Goal: Navigation & Orientation: Find specific page/section

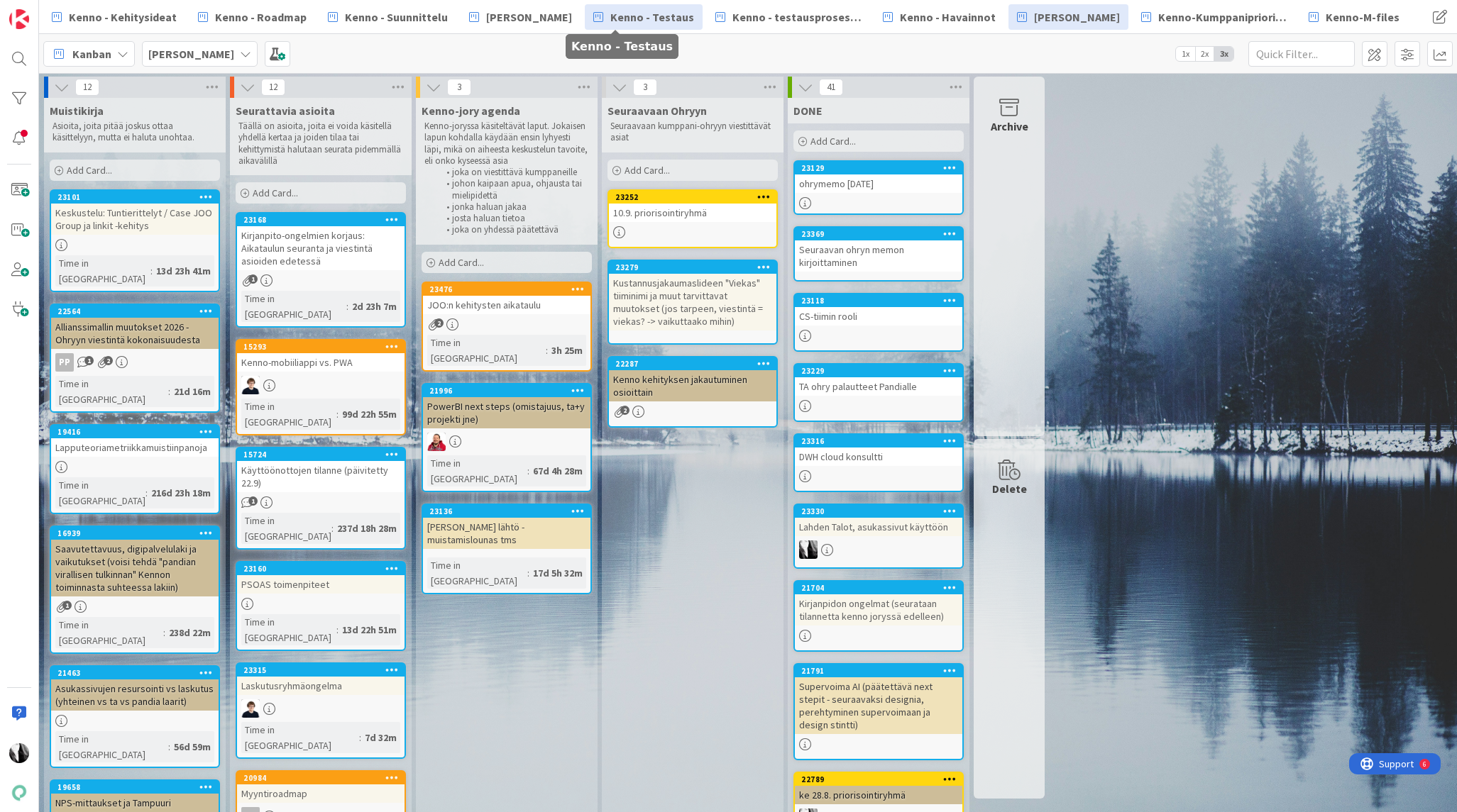
click at [641, 19] on span "Kenno - Testaus" at bounding box center [651, 17] width 83 height 17
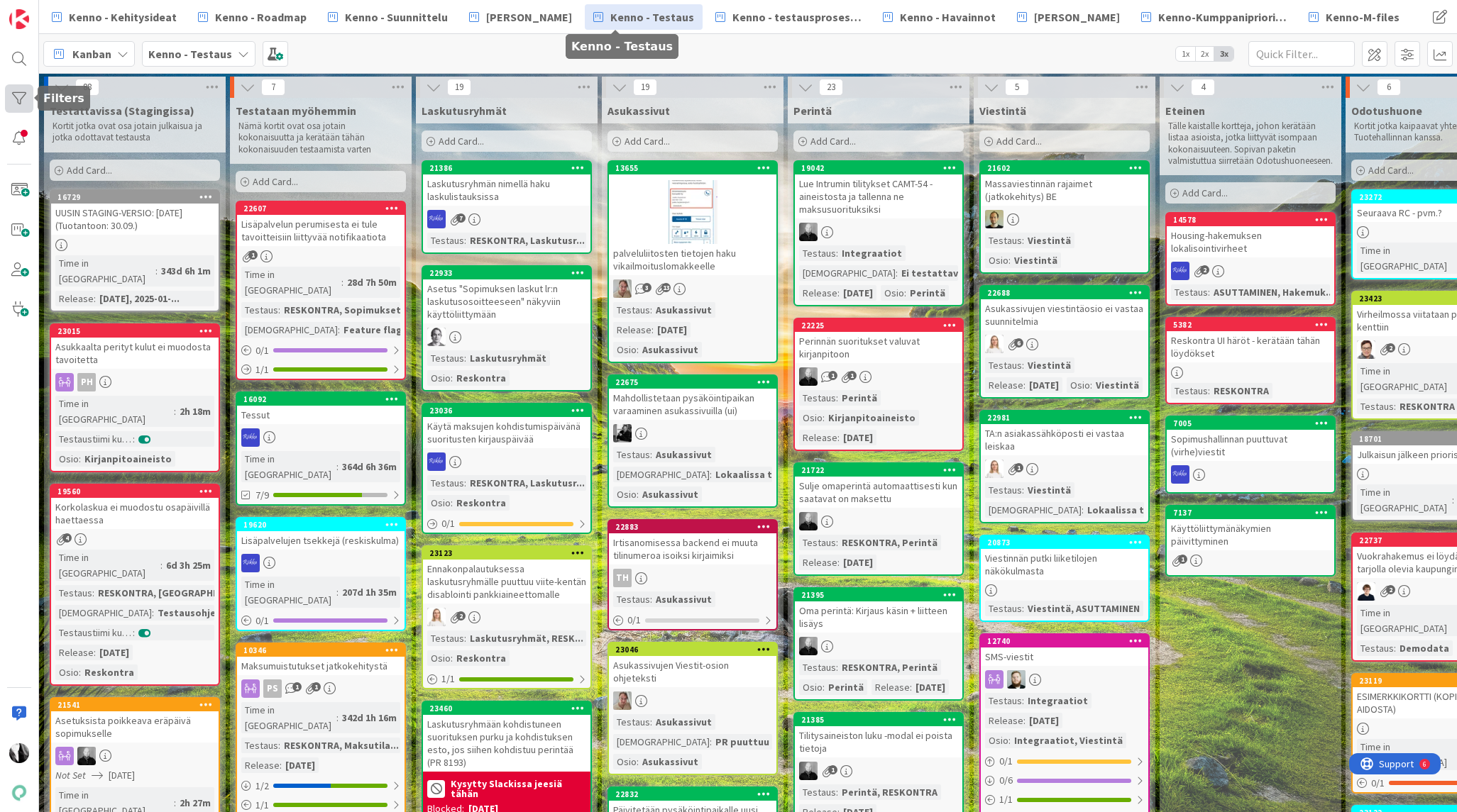
click at [17, 97] on div at bounding box center [19, 98] width 28 height 28
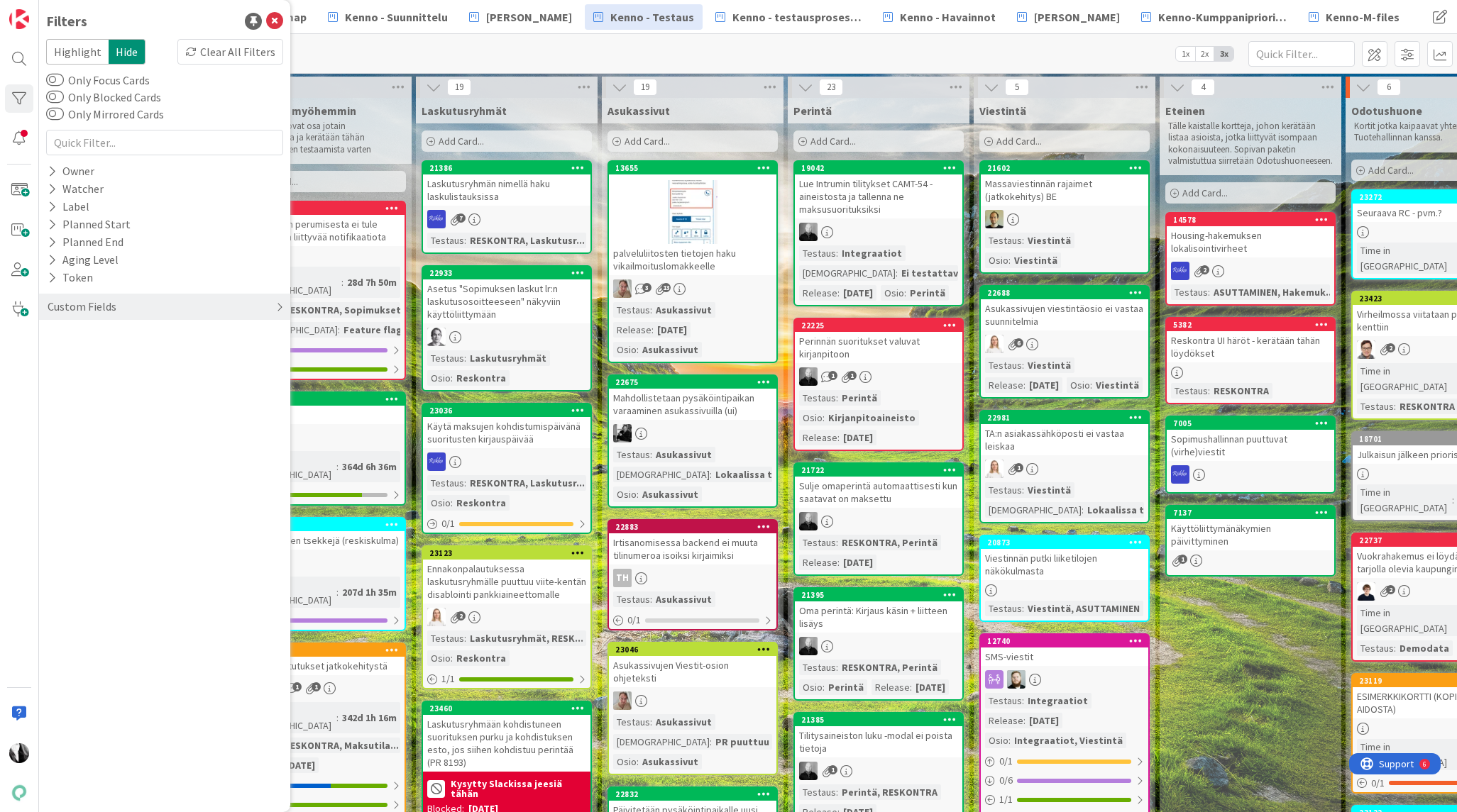
click at [83, 305] on div "Custom Fields" at bounding box center [82, 306] width 72 height 17
click at [96, 408] on button "Release" at bounding box center [74, 406] width 56 height 17
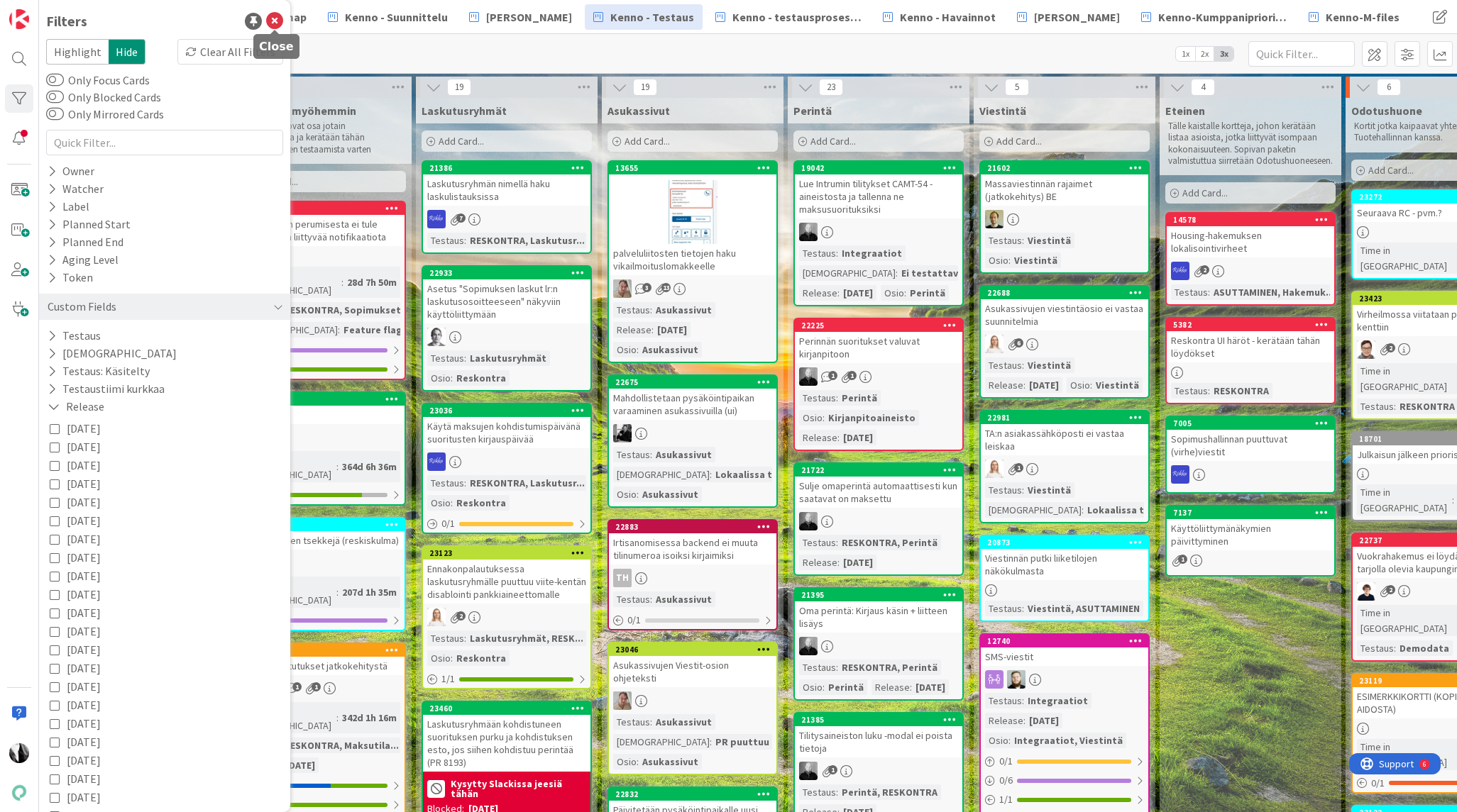
click at [276, 17] on icon at bounding box center [274, 21] width 17 height 17
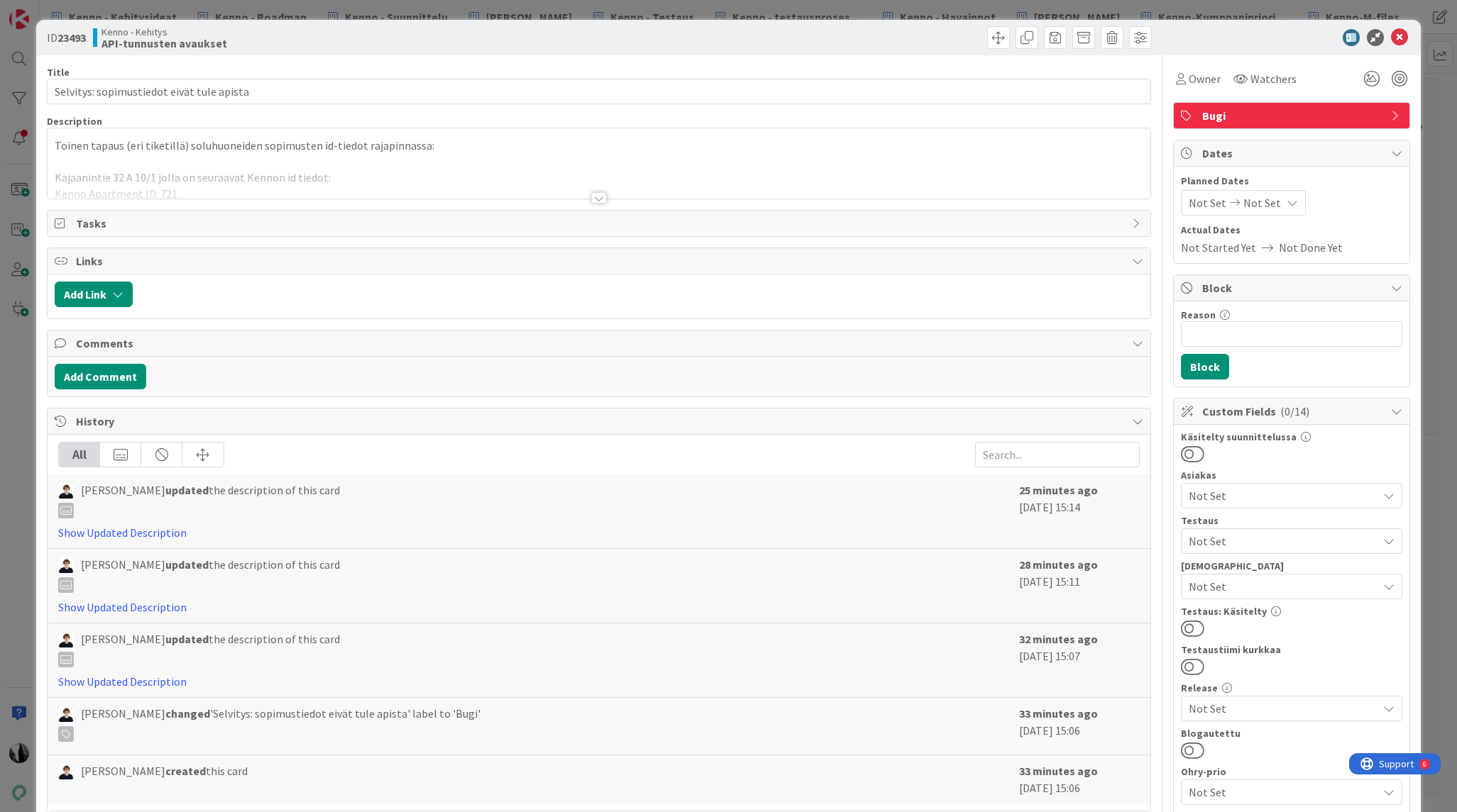
click at [600, 198] on div at bounding box center [598, 198] width 16 height 12
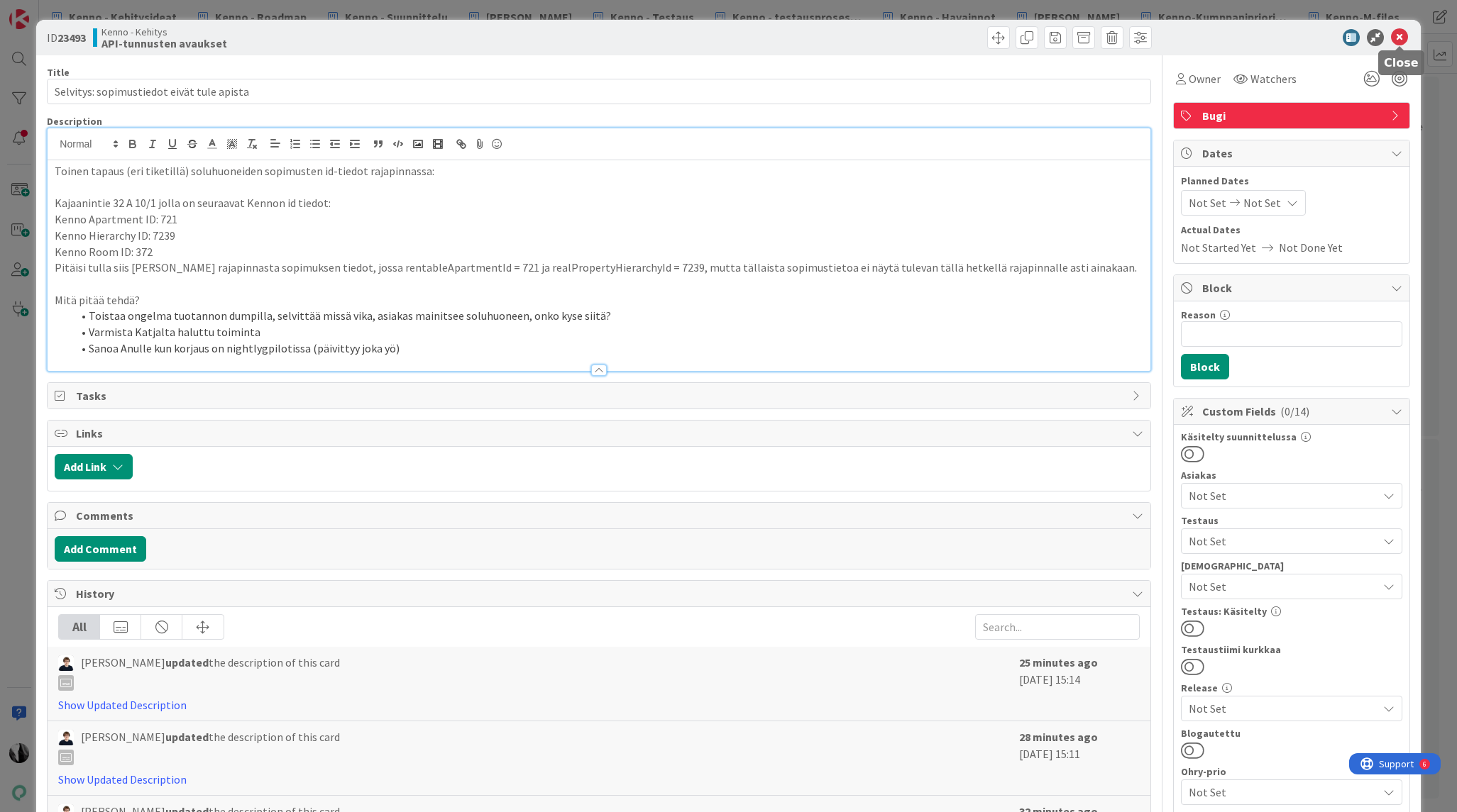
click at [1400, 34] on icon at bounding box center [1399, 37] width 17 height 17
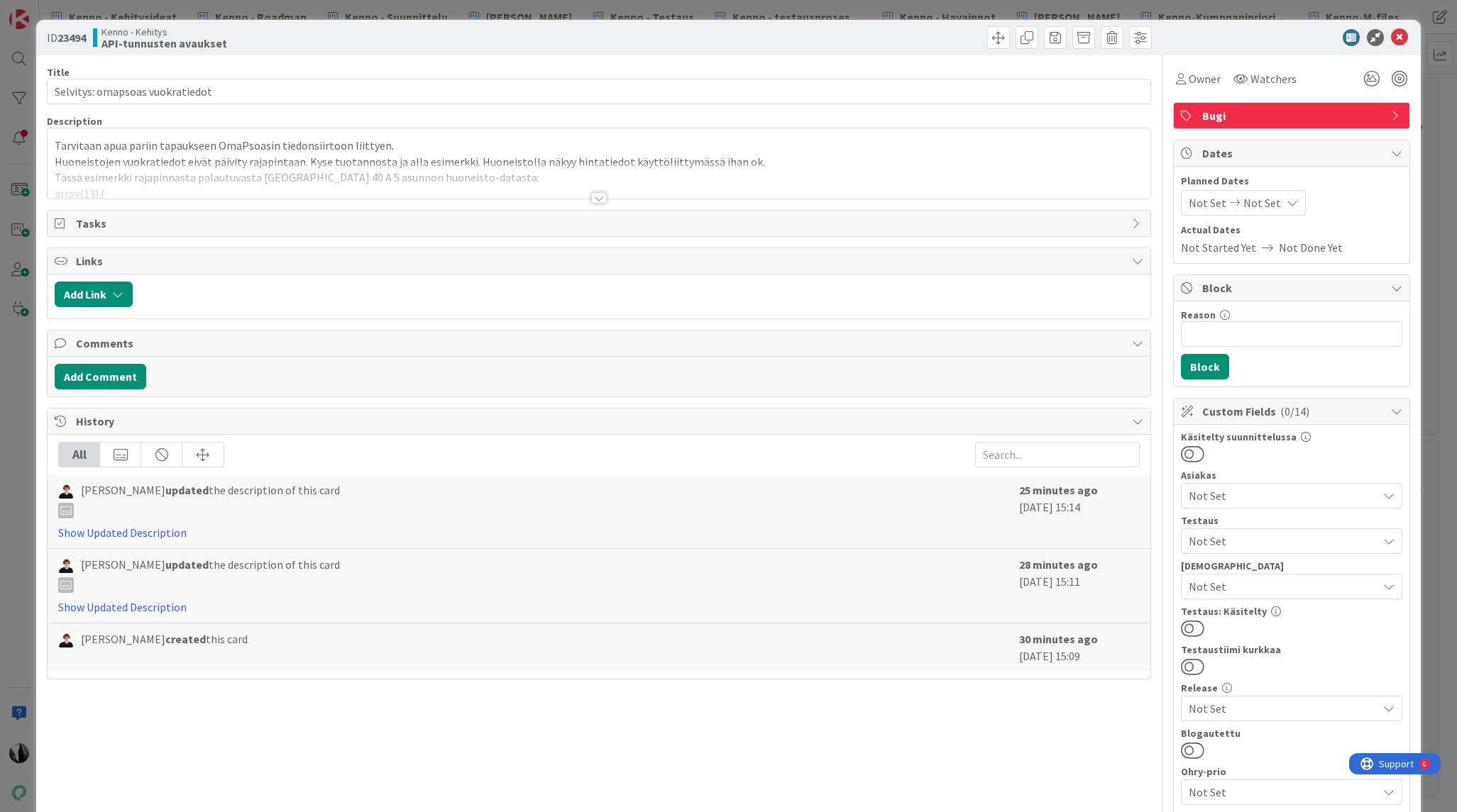
click at [603, 199] on div at bounding box center [598, 198] width 16 height 12
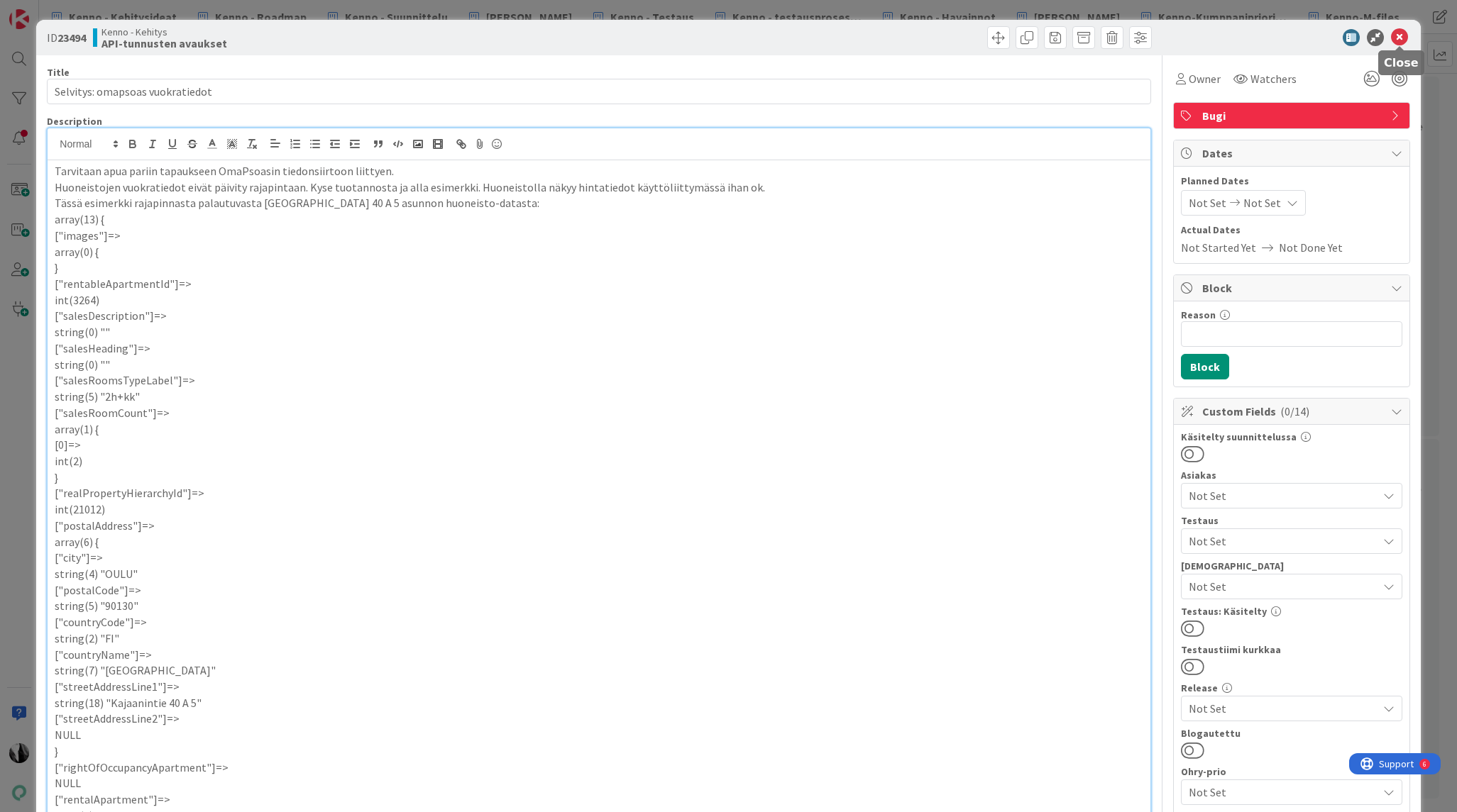
click at [1402, 38] on icon at bounding box center [1399, 37] width 17 height 17
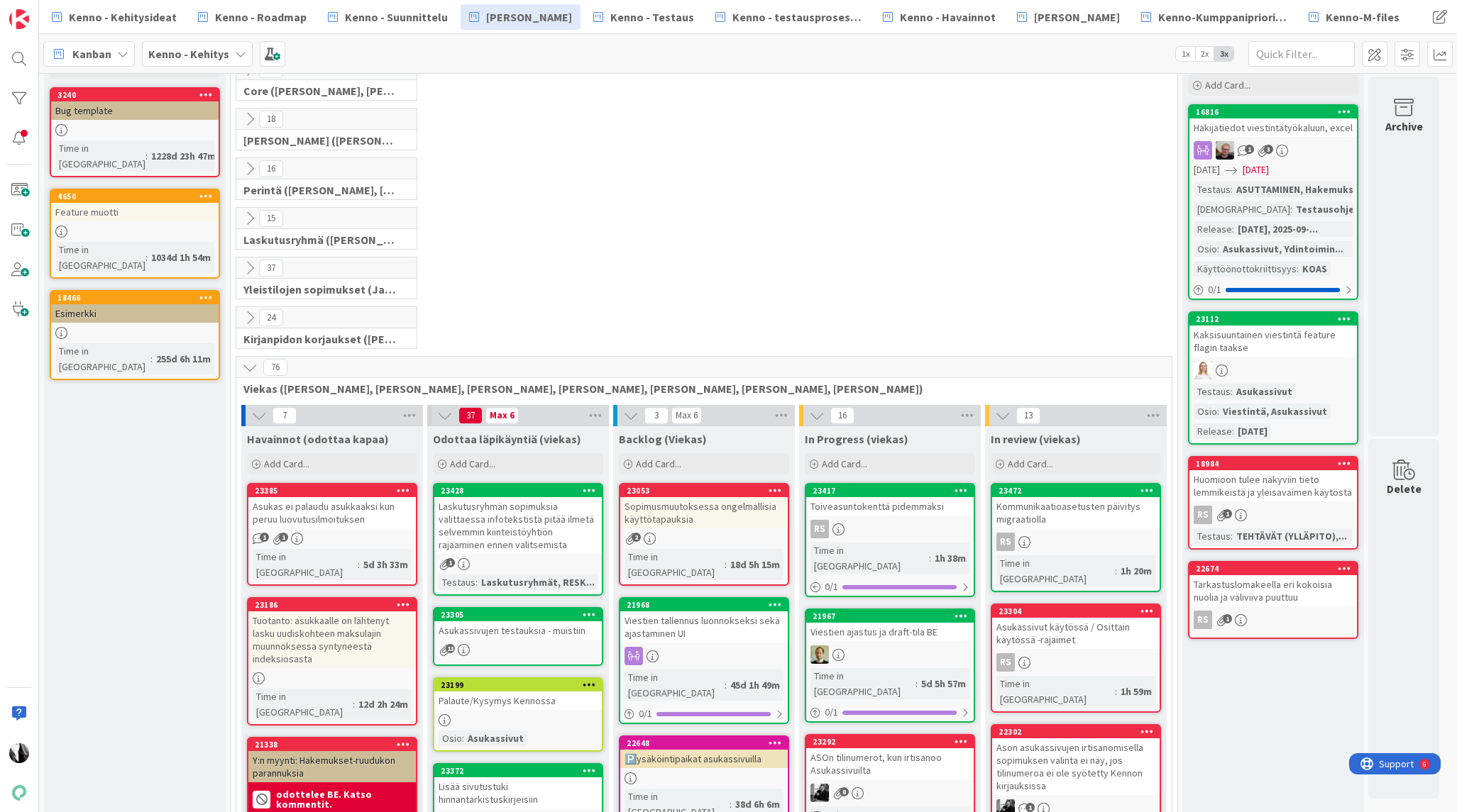
scroll to position [73, 0]
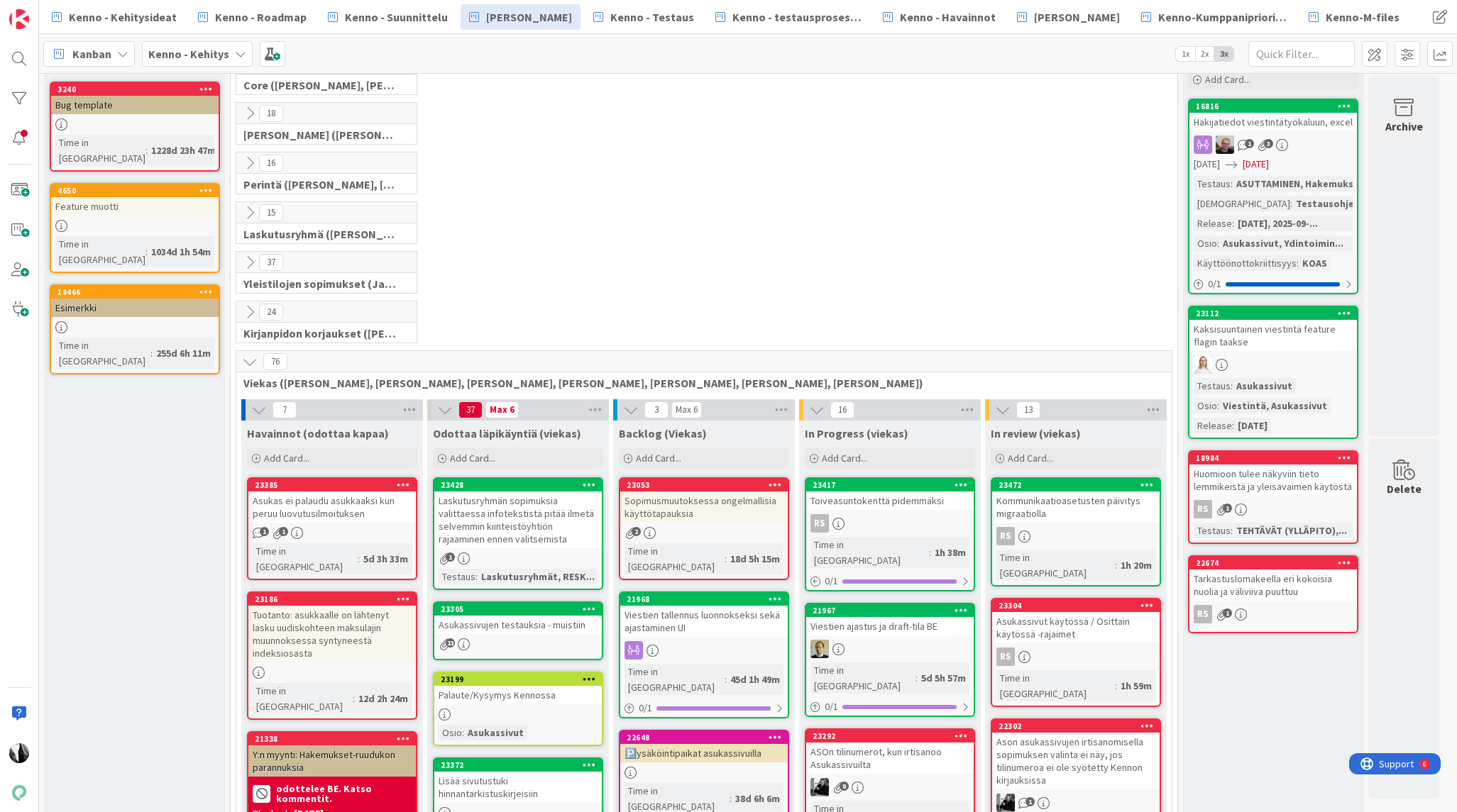
click at [248, 361] on icon at bounding box center [249, 361] width 16 height 16
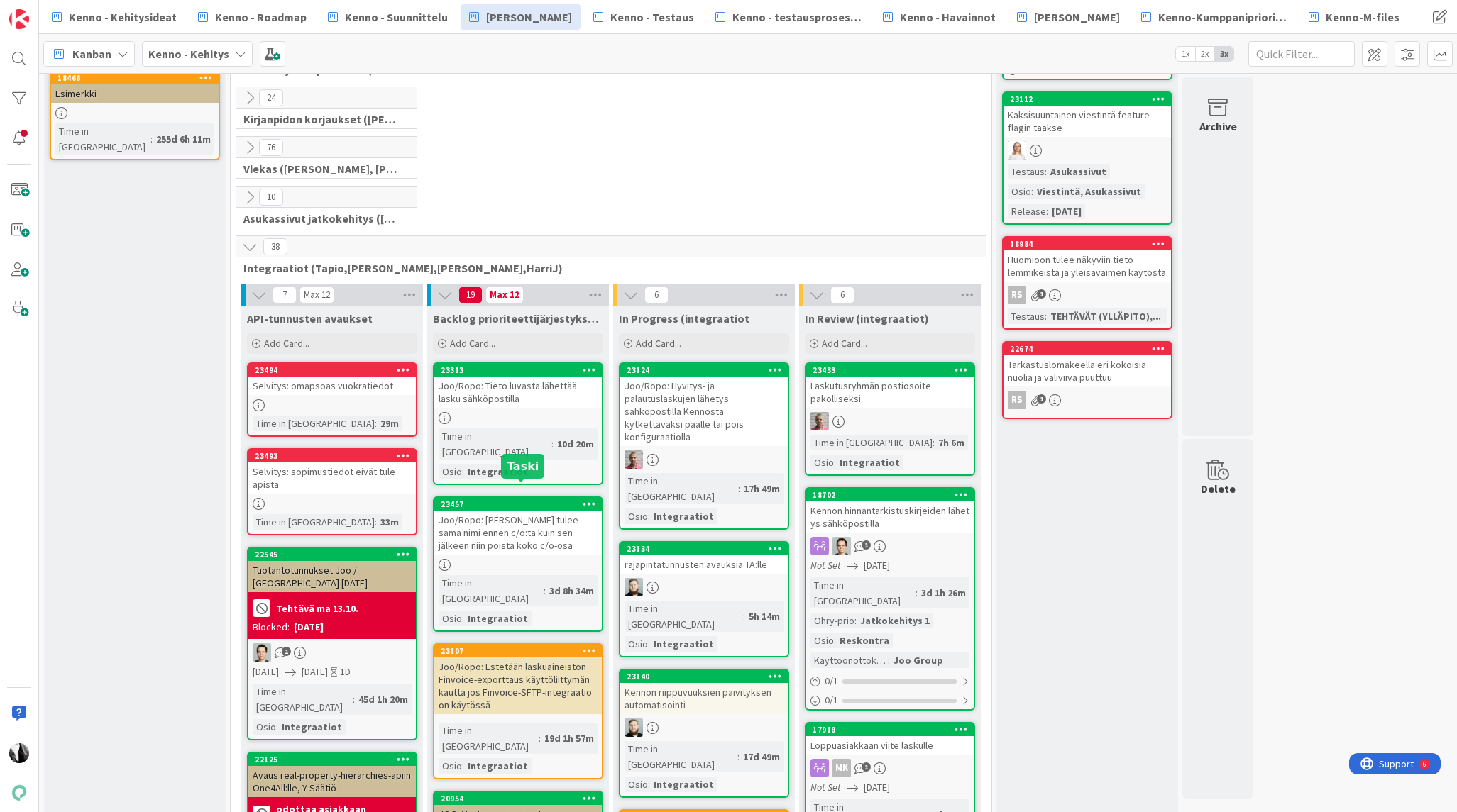
scroll to position [288, 0]
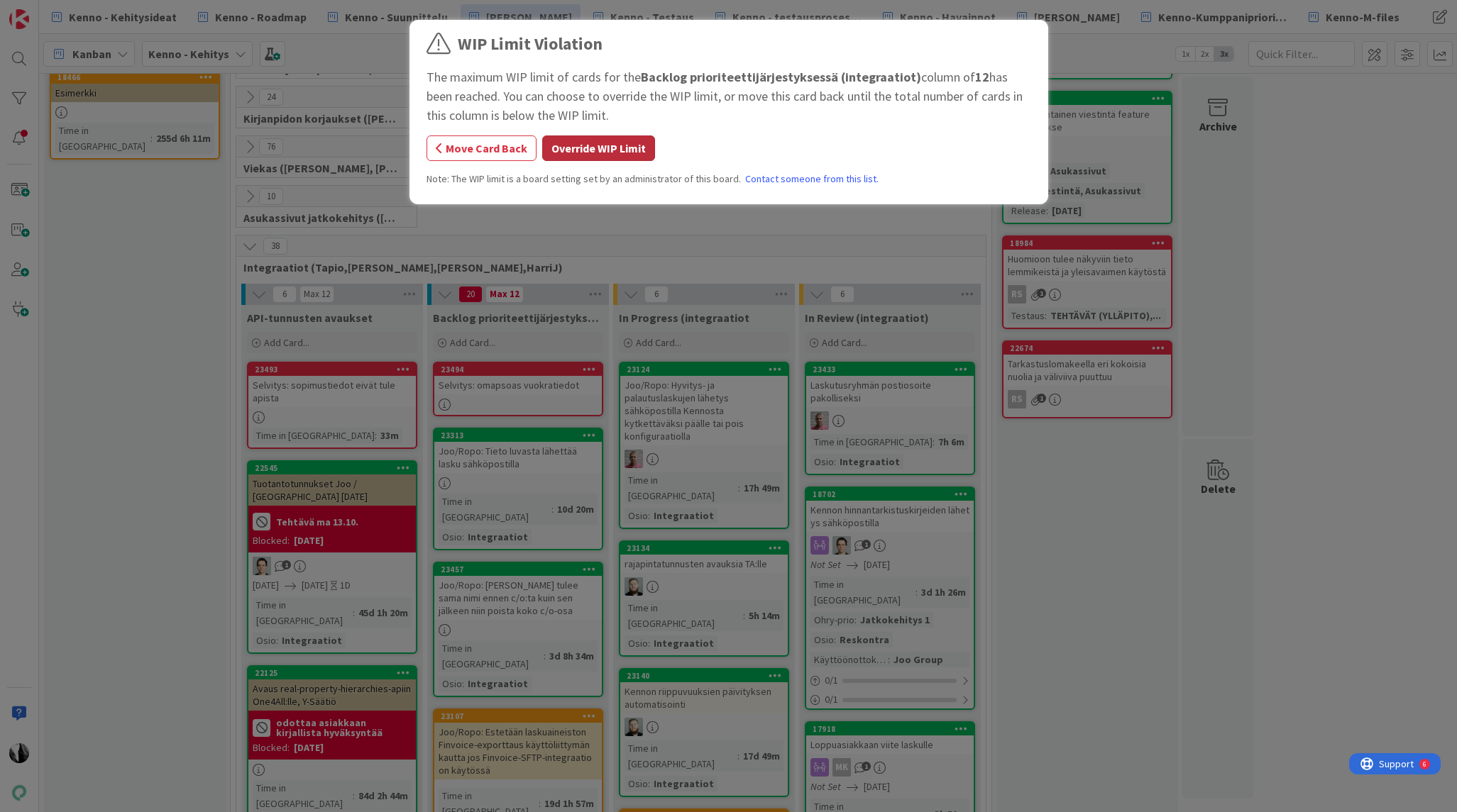
click at [631, 149] on button "Override WIP Limit" at bounding box center [598, 148] width 113 height 26
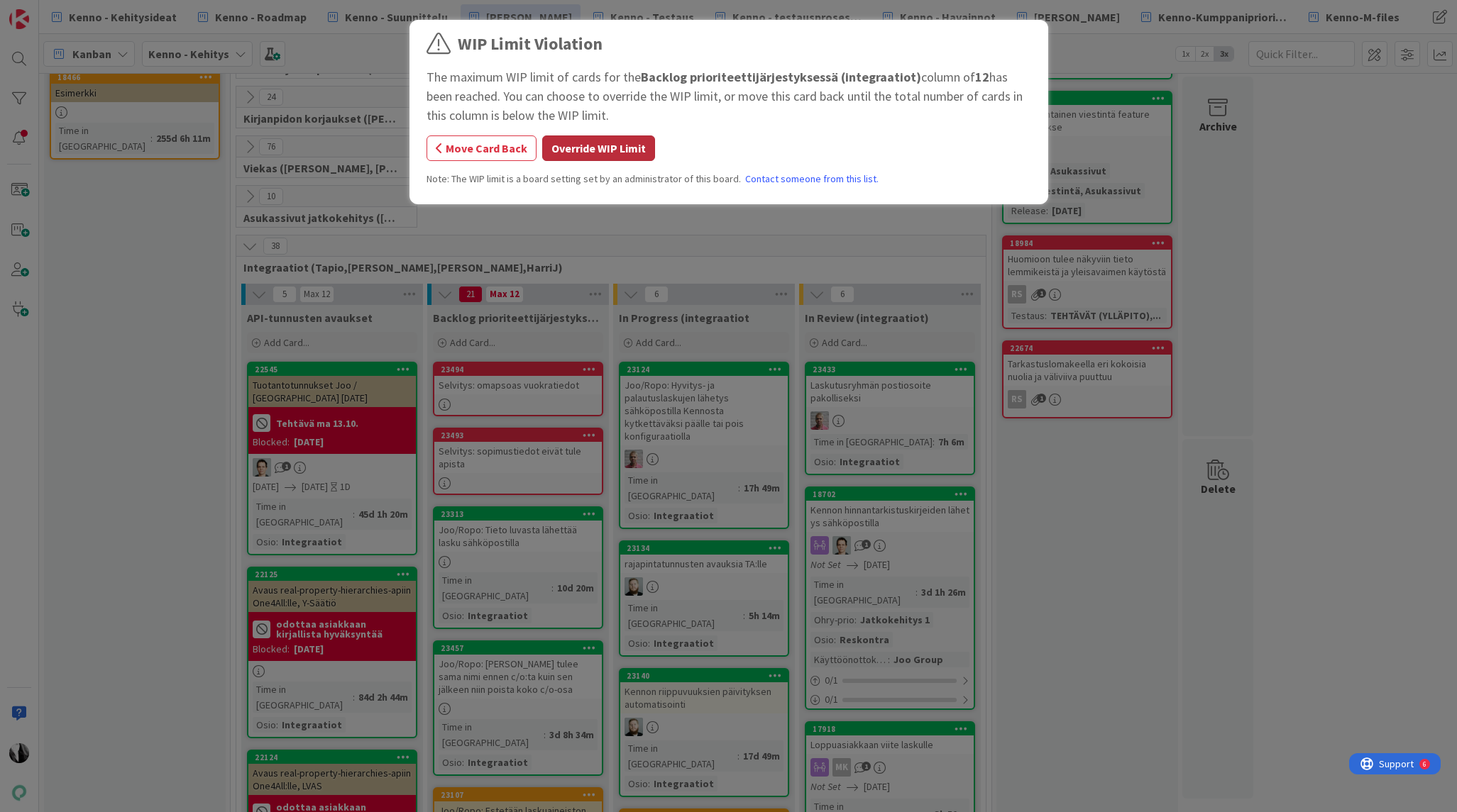
click at [608, 153] on button "Override WIP Limit" at bounding box center [598, 148] width 113 height 26
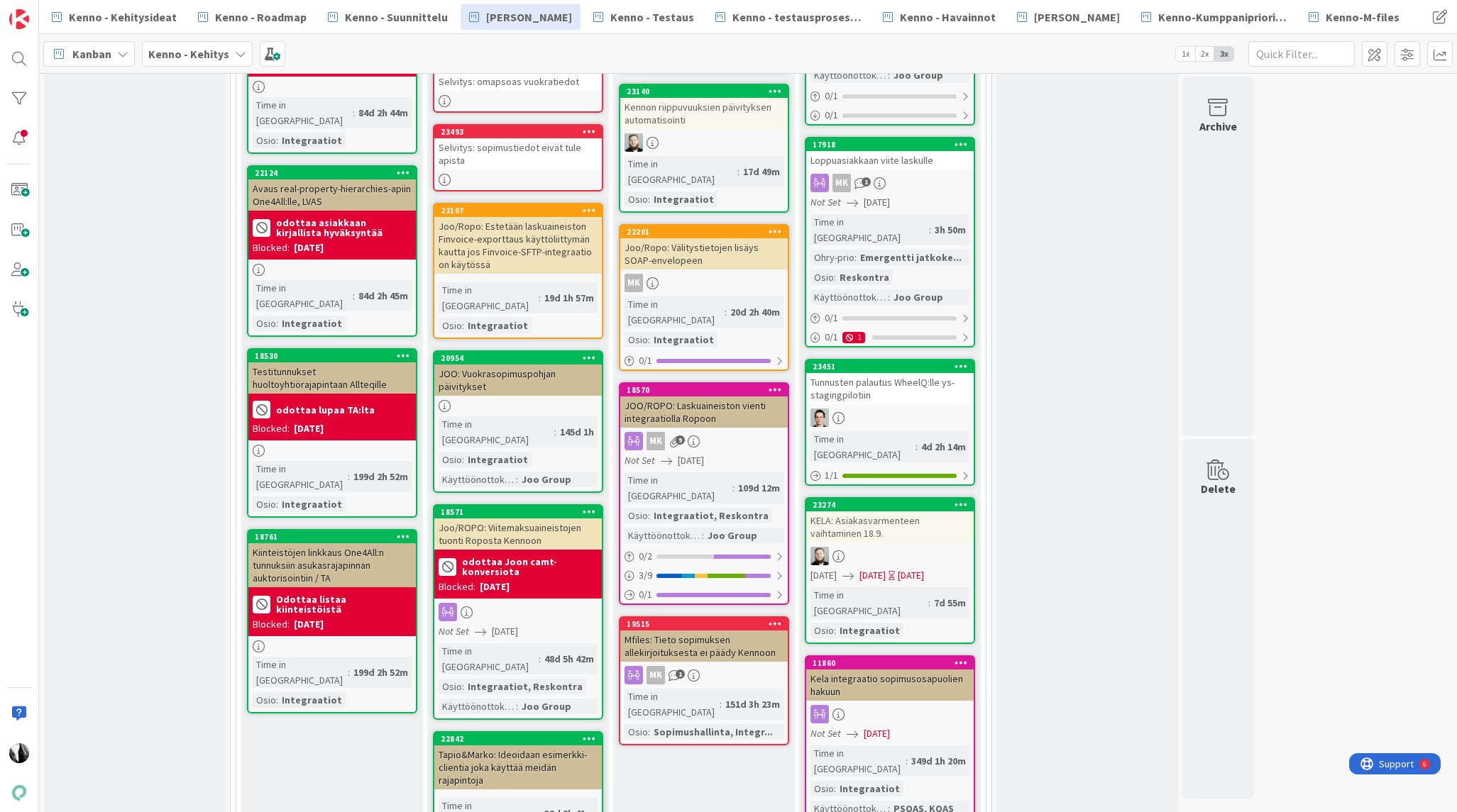
scroll to position [800, 0]
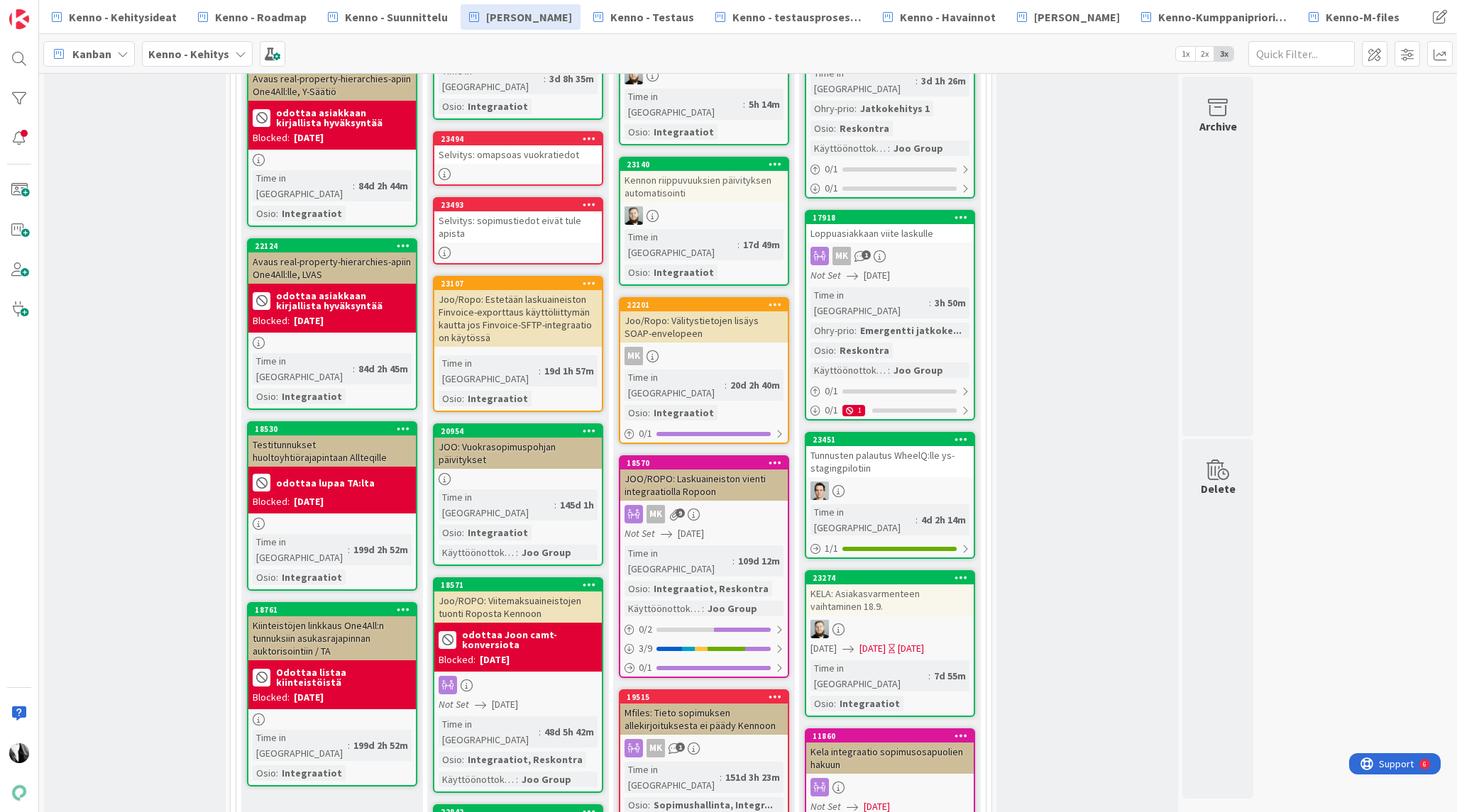
drag, startPoint x: 564, startPoint y: 704, endPoint x: 1438, endPoint y: 630, distance: 877.1
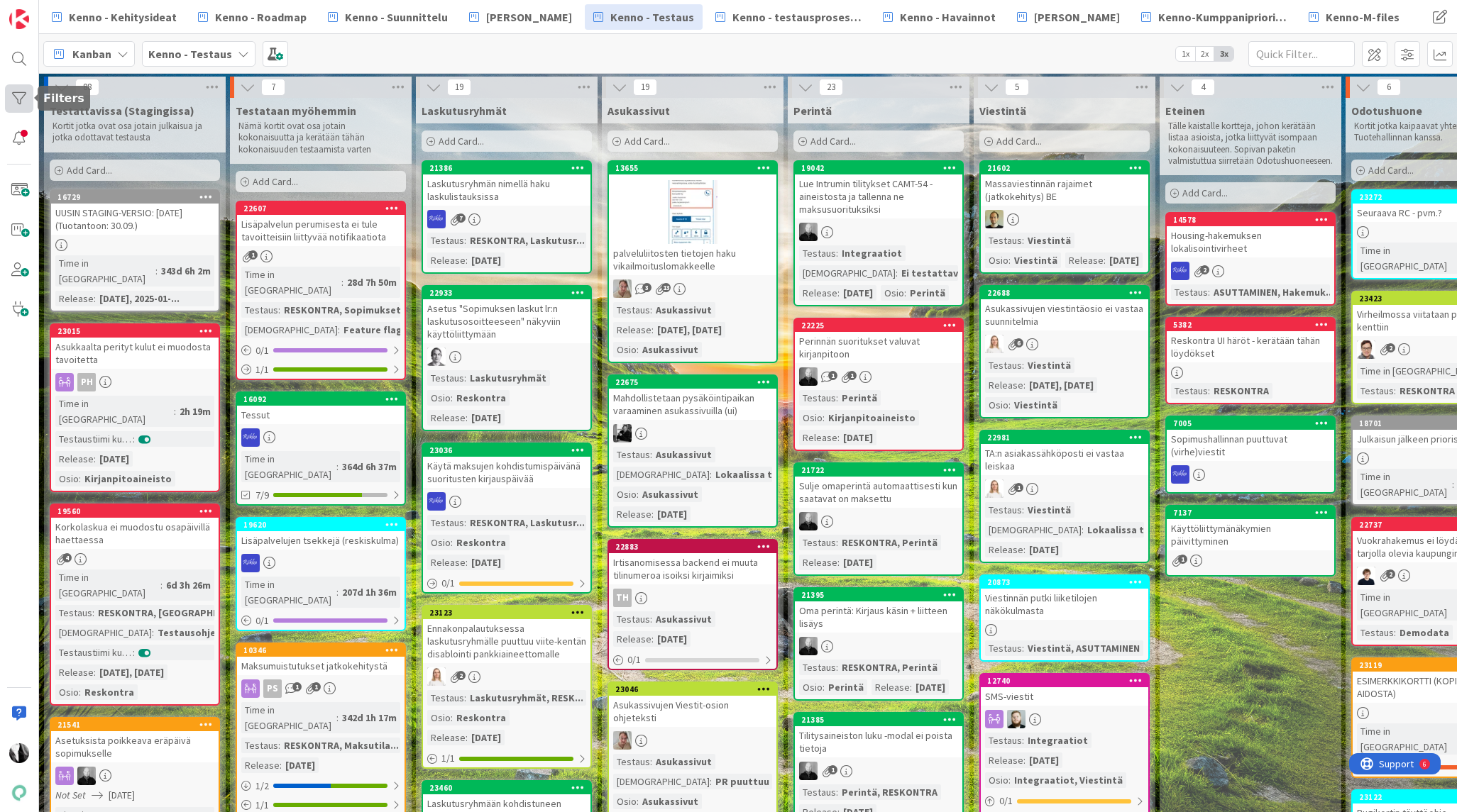
click at [18, 102] on div at bounding box center [19, 98] width 28 height 28
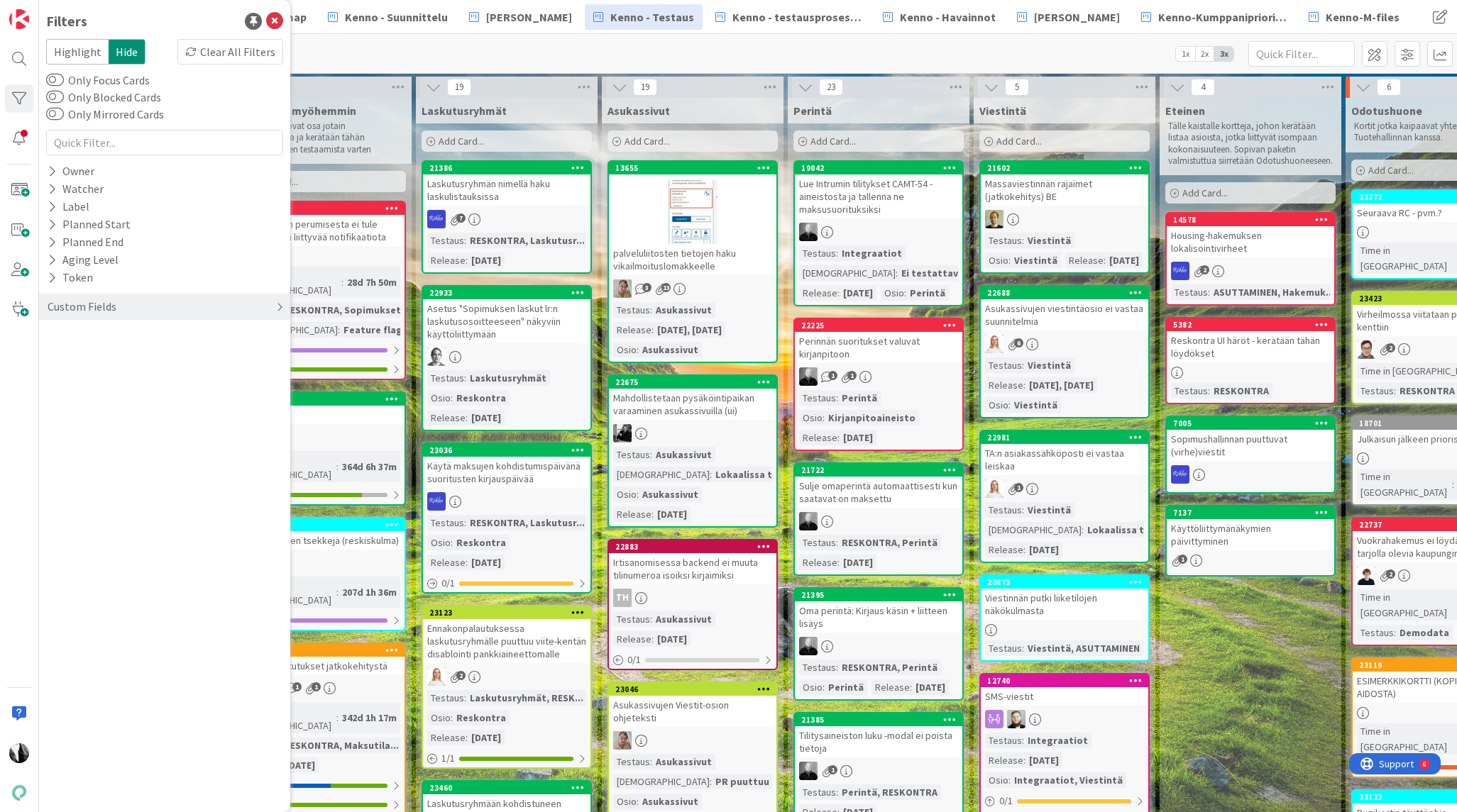
click at [82, 309] on div "Custom Fields" at bounding box center [82, 306] width 72 height 17
click at [100, 404] on div "Release" at bounding box center [164, 406] width 251 height 17
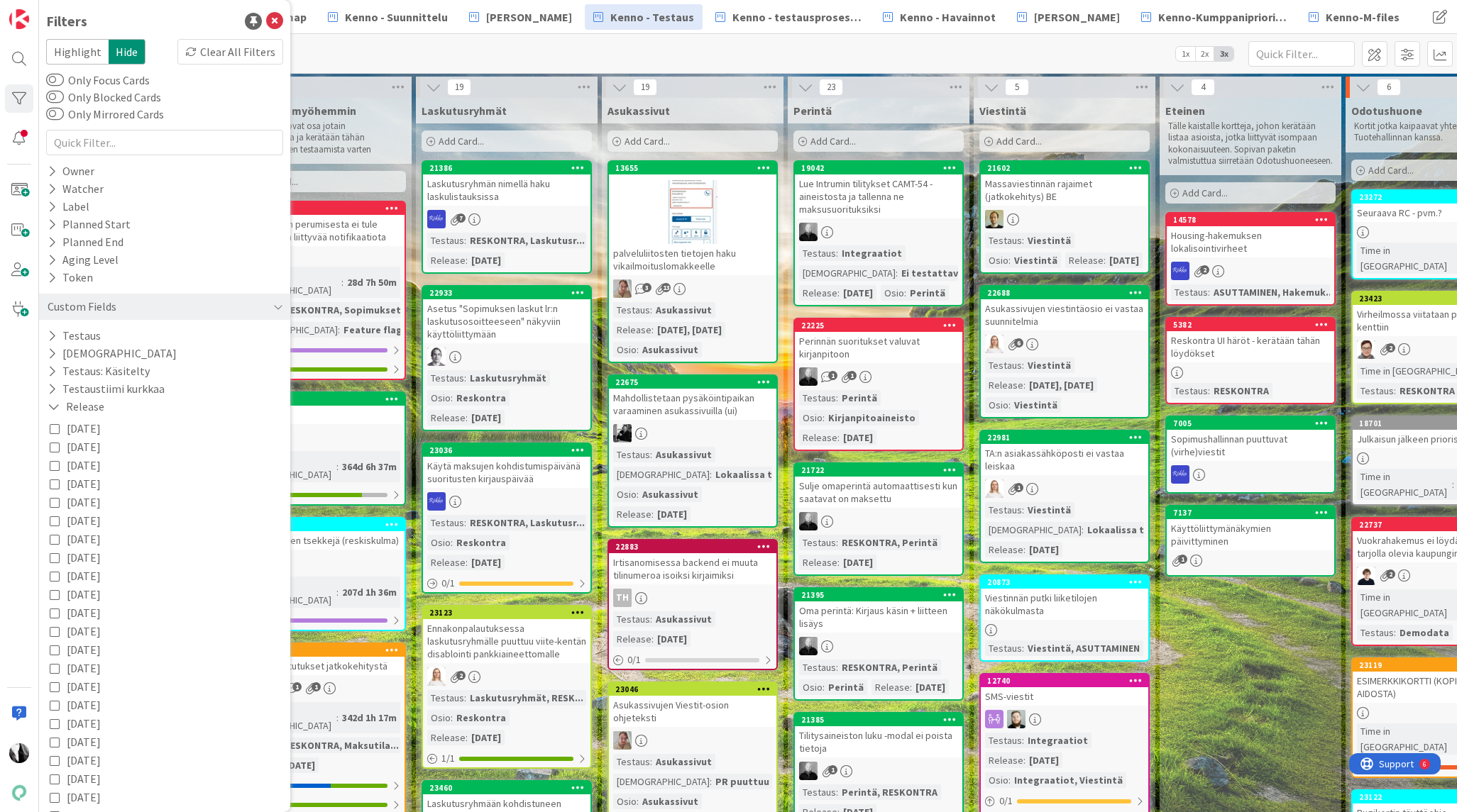
click at [55, 428] on icon at bounding box center [54, 428] width 10 height 10
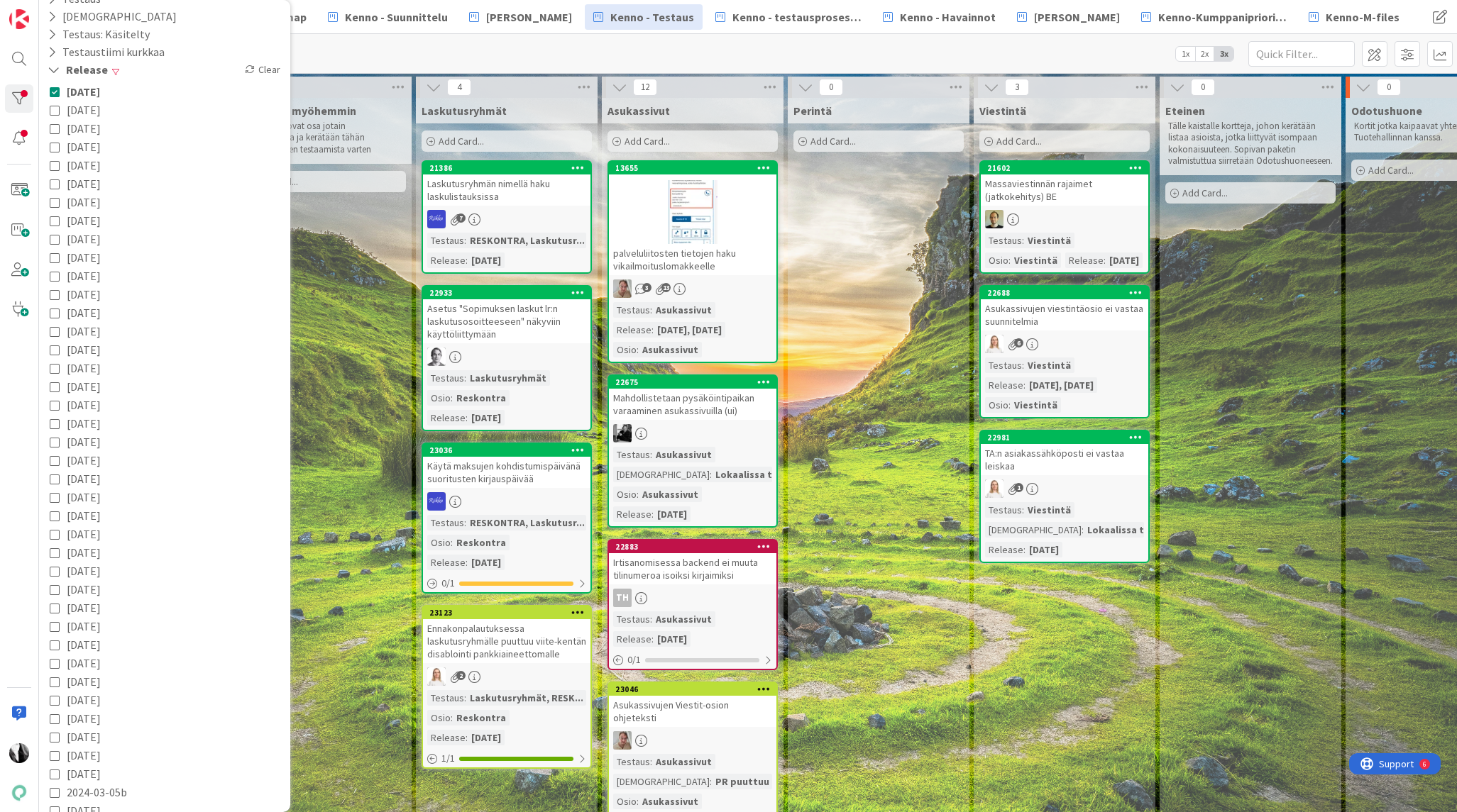
scroll to position [578, 0]
click at [83, 772] on button "Osio" at bounding box center [66, 774] width 40 height 17
click at [58, 531] on icon at bounding box center [54, 531] width 10 height 10
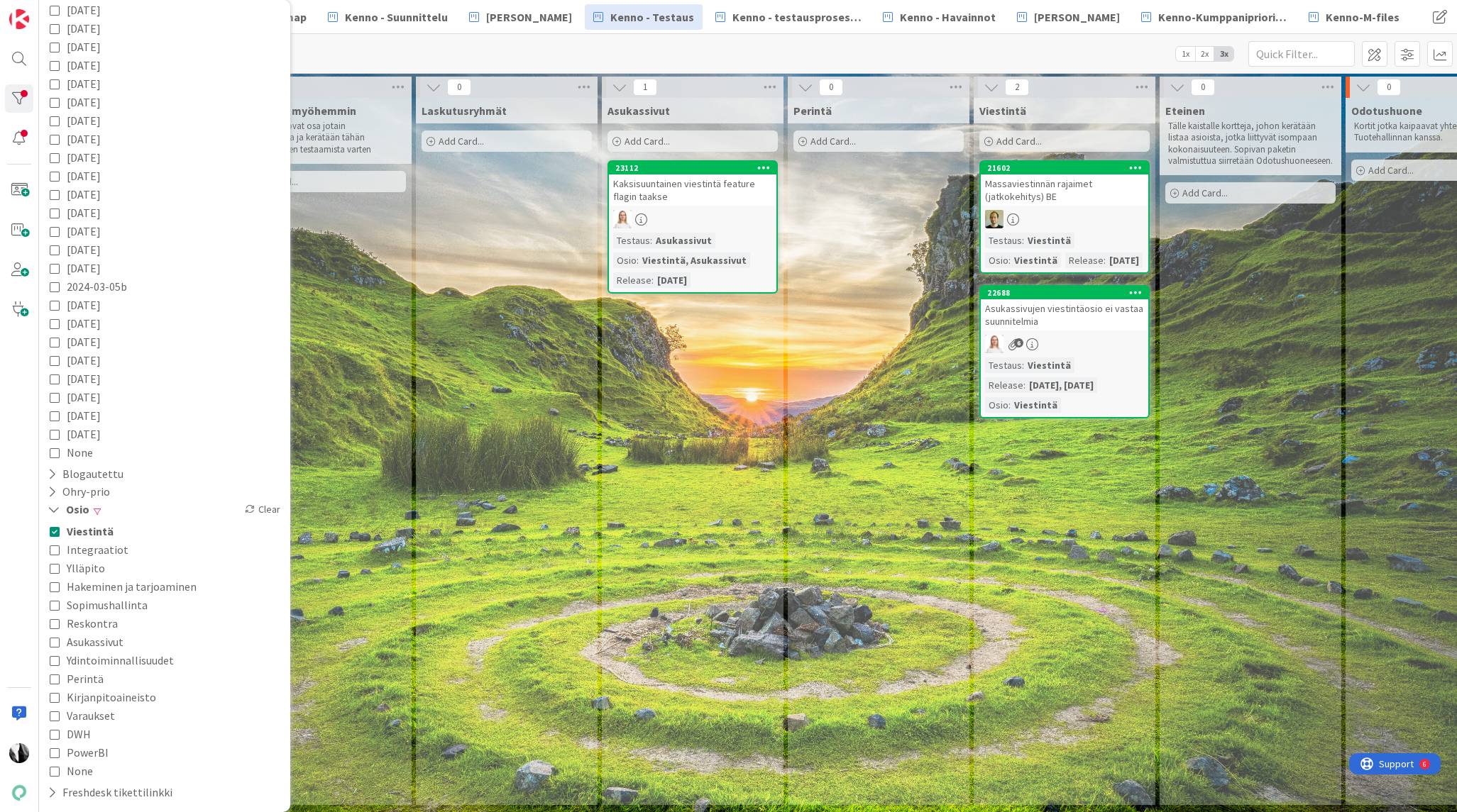
click at [54, 550] on icon at bounding box center [54, 550] width 10 height 10
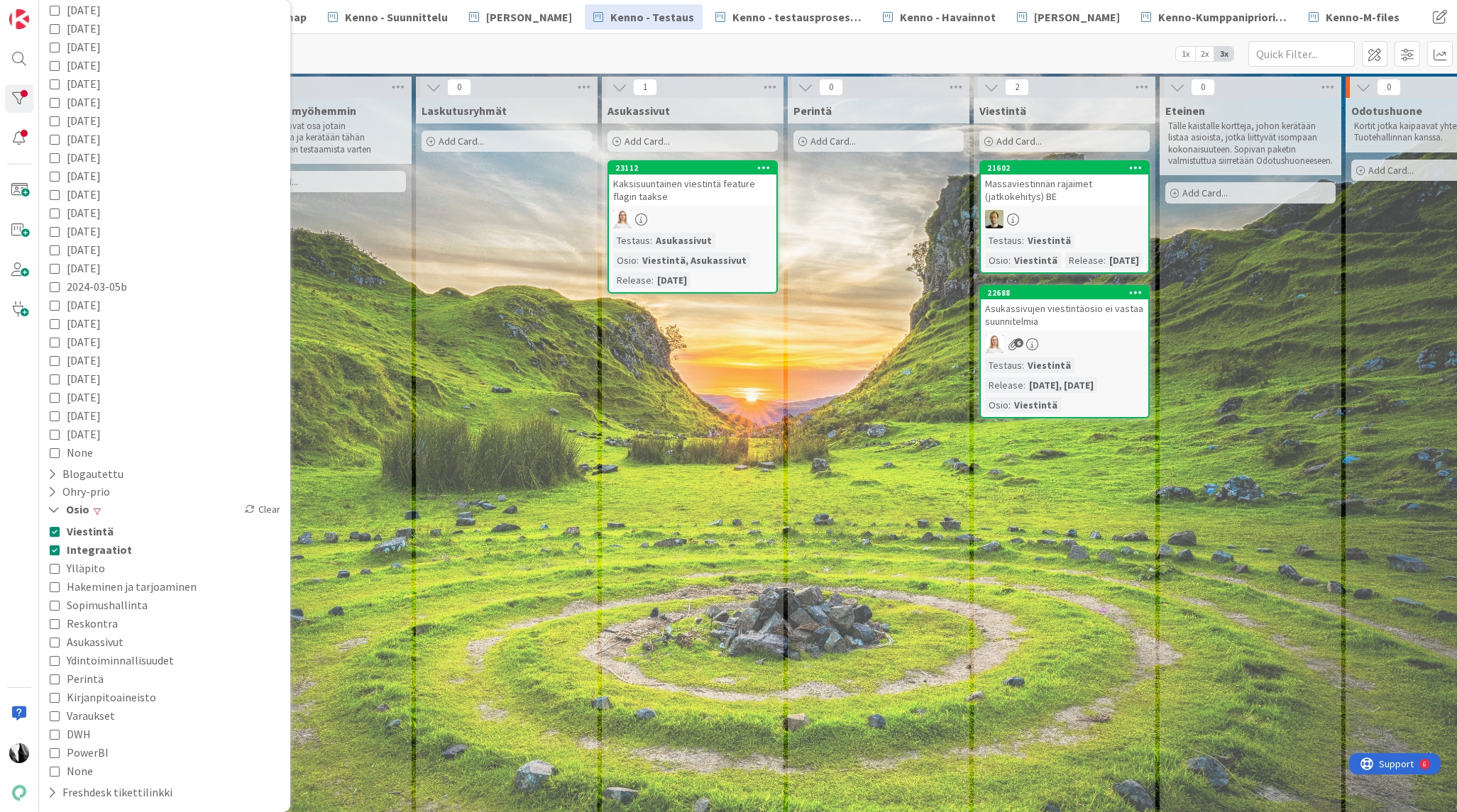
scroll to position [837, 0]
click at [56, 647] on icon at bounding box center [54, 648] width 10 height 10
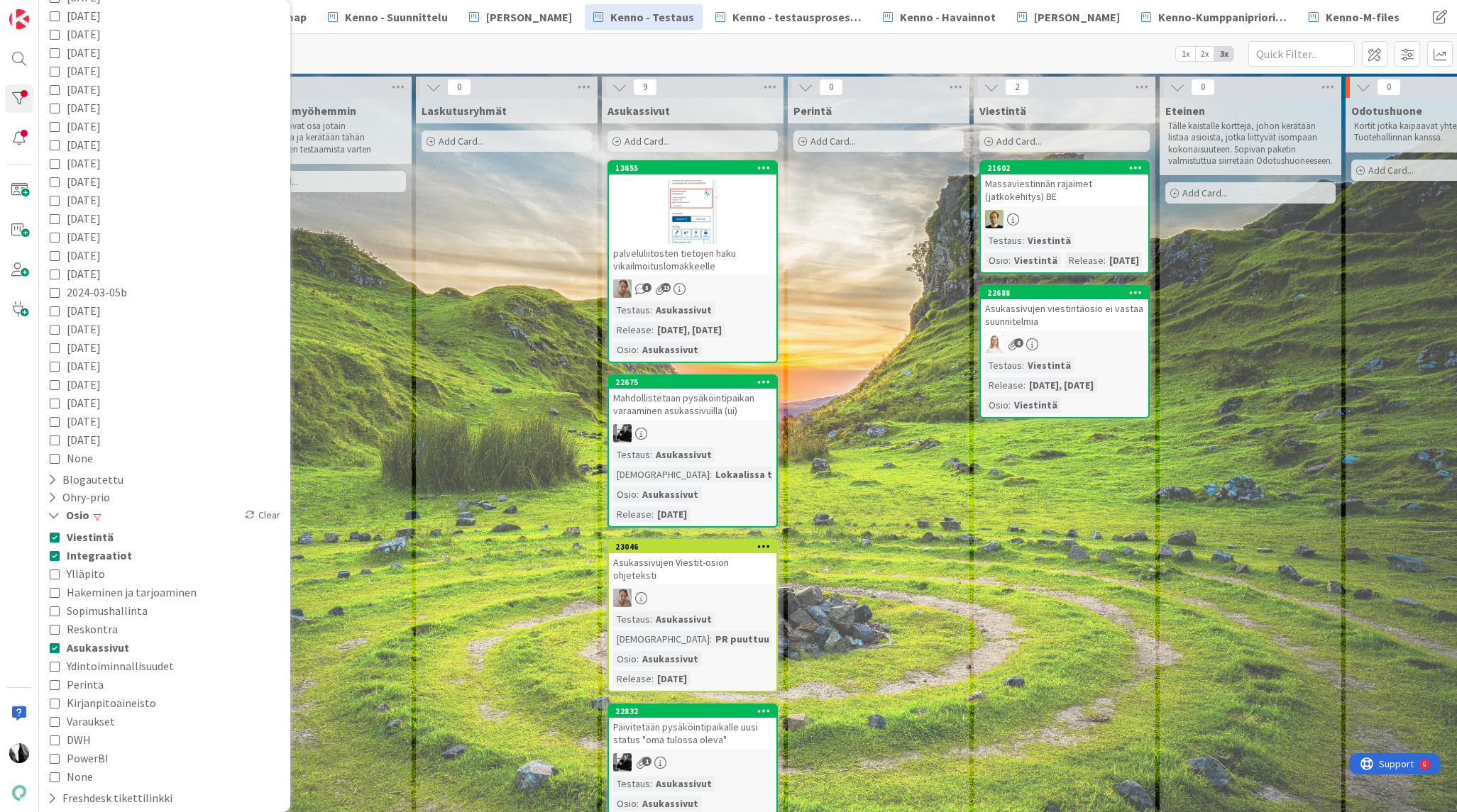
click at [53, 684] on icon at bounding box center [54, 684] width 10 height 10
click at [50, 720] on icon at bounding box center [54, 721] width 10 height 10
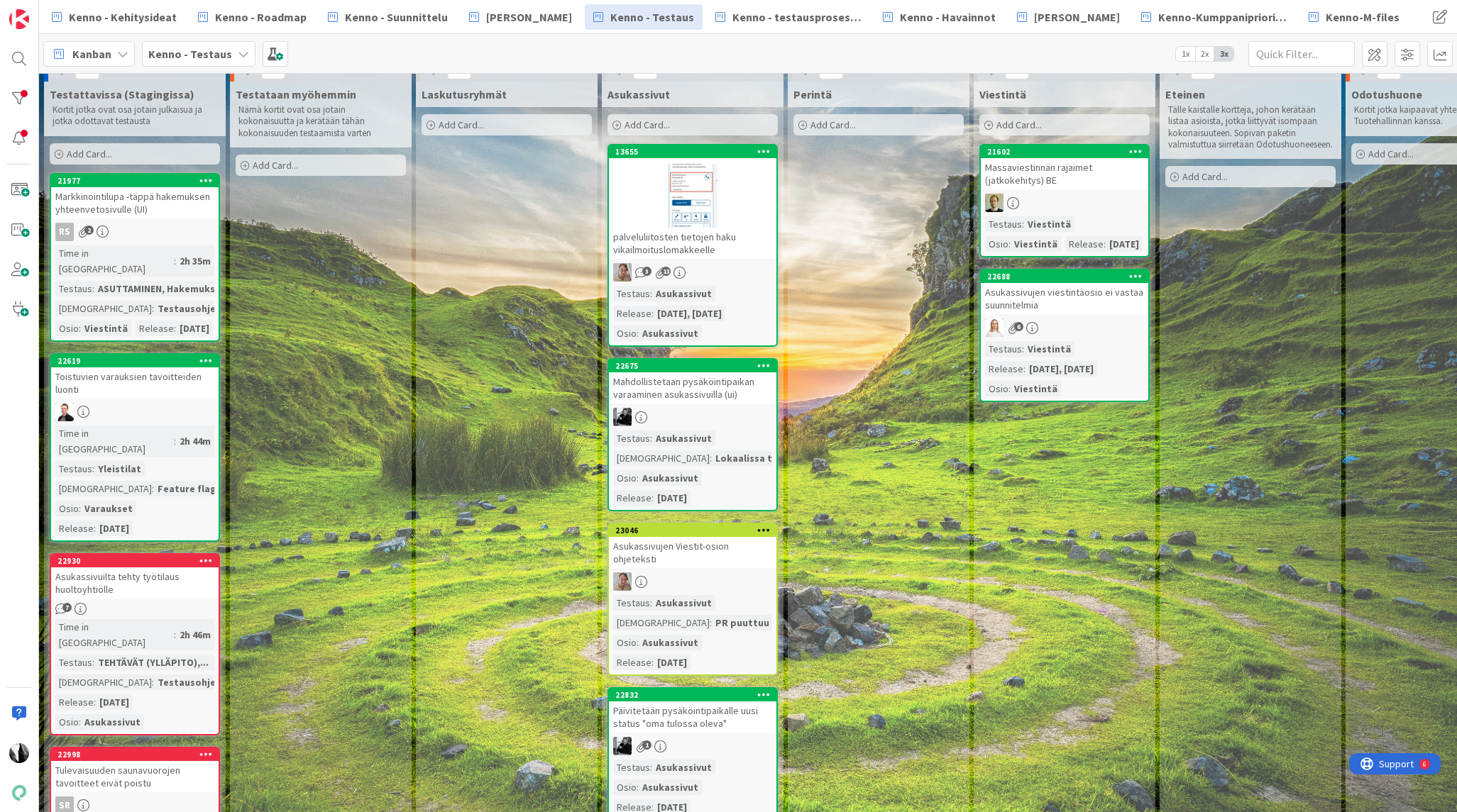
scroll to position [0, 0]
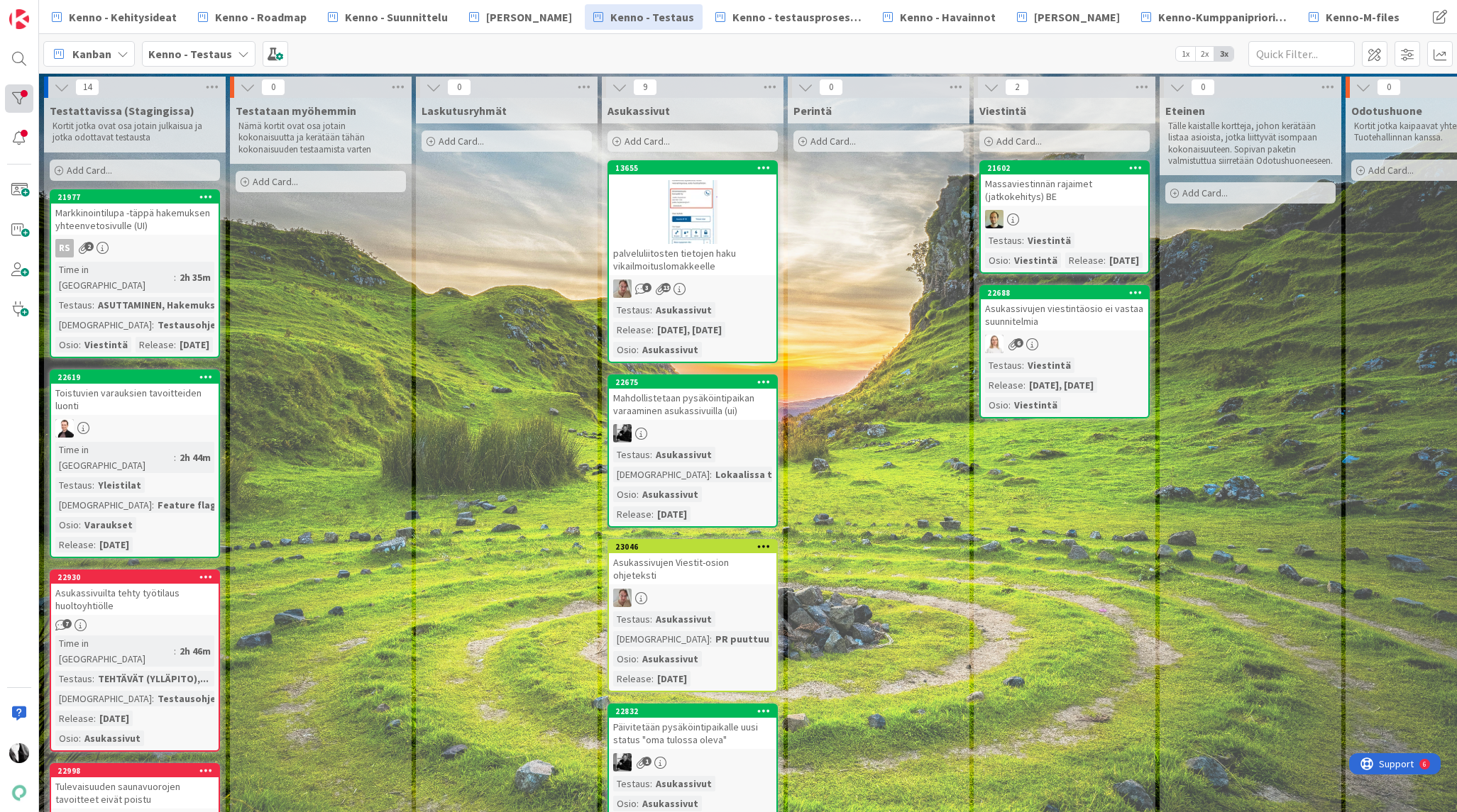
click at [18, 94] on div at bounding box center [19, 98] width 28 height 28
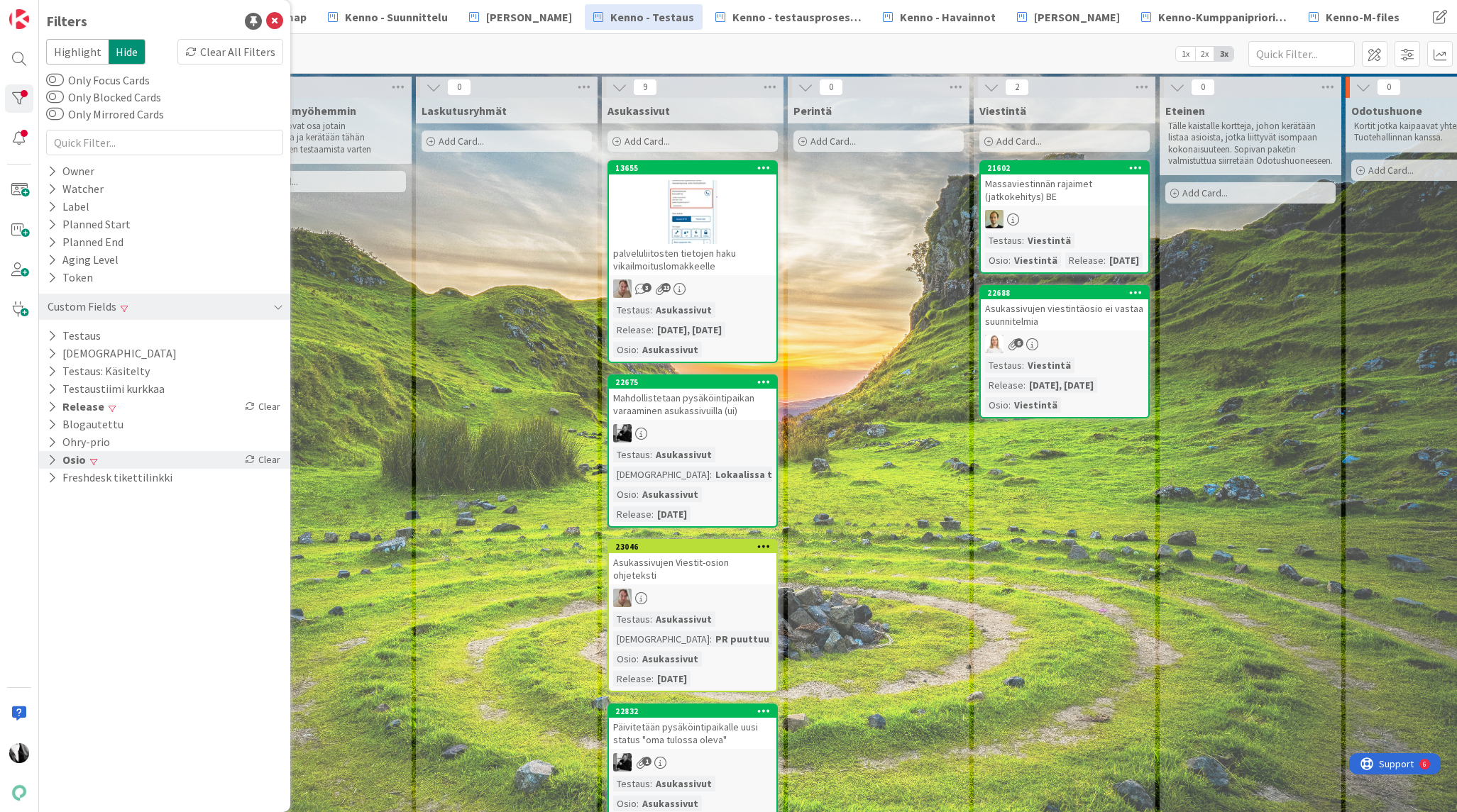
click at [98, 462] on div "Osio Clear" at bounding box center [164, 460] width 251 height 17
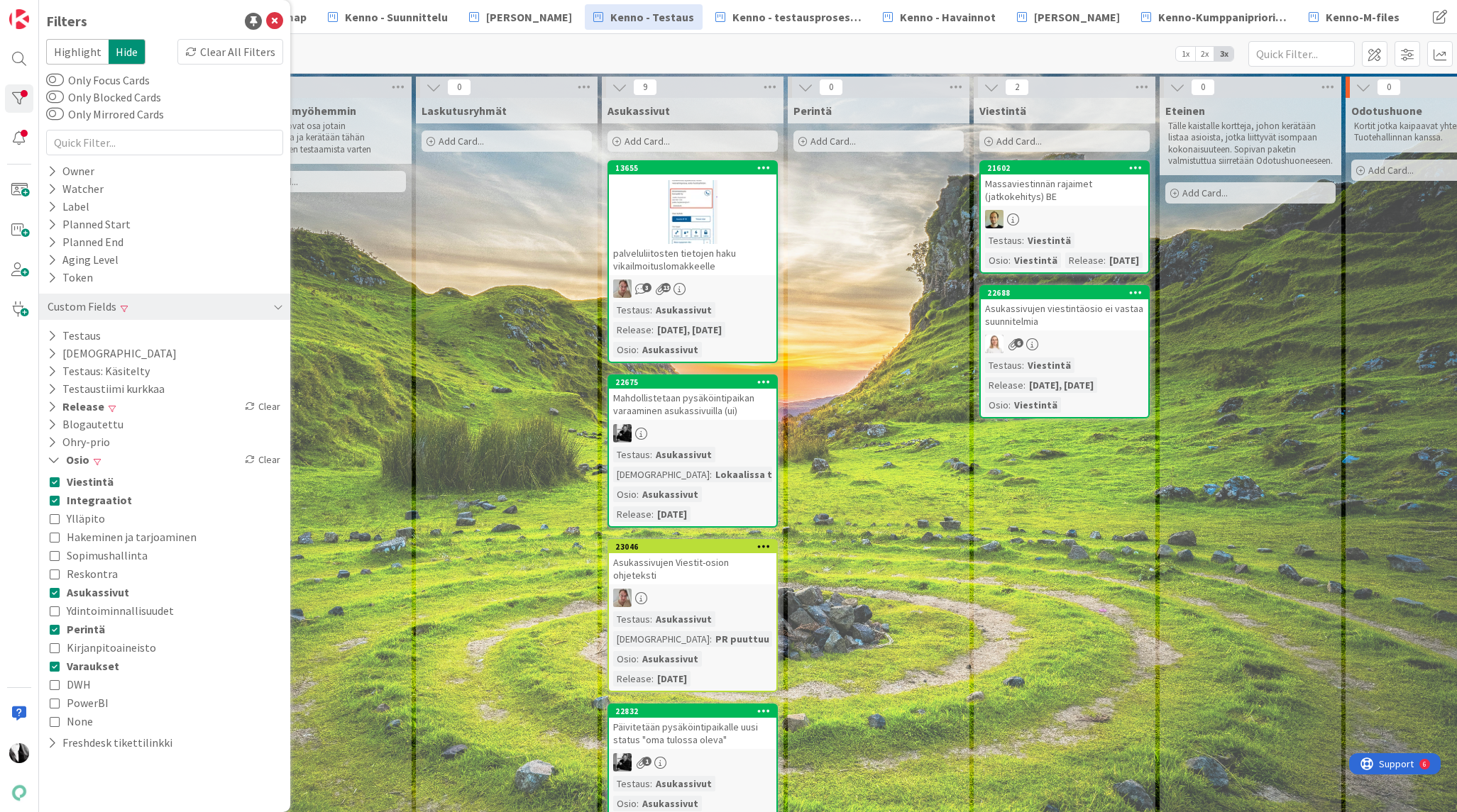
click at [54, 664] on icon at bounding box center [54, 666] width 10 height 10
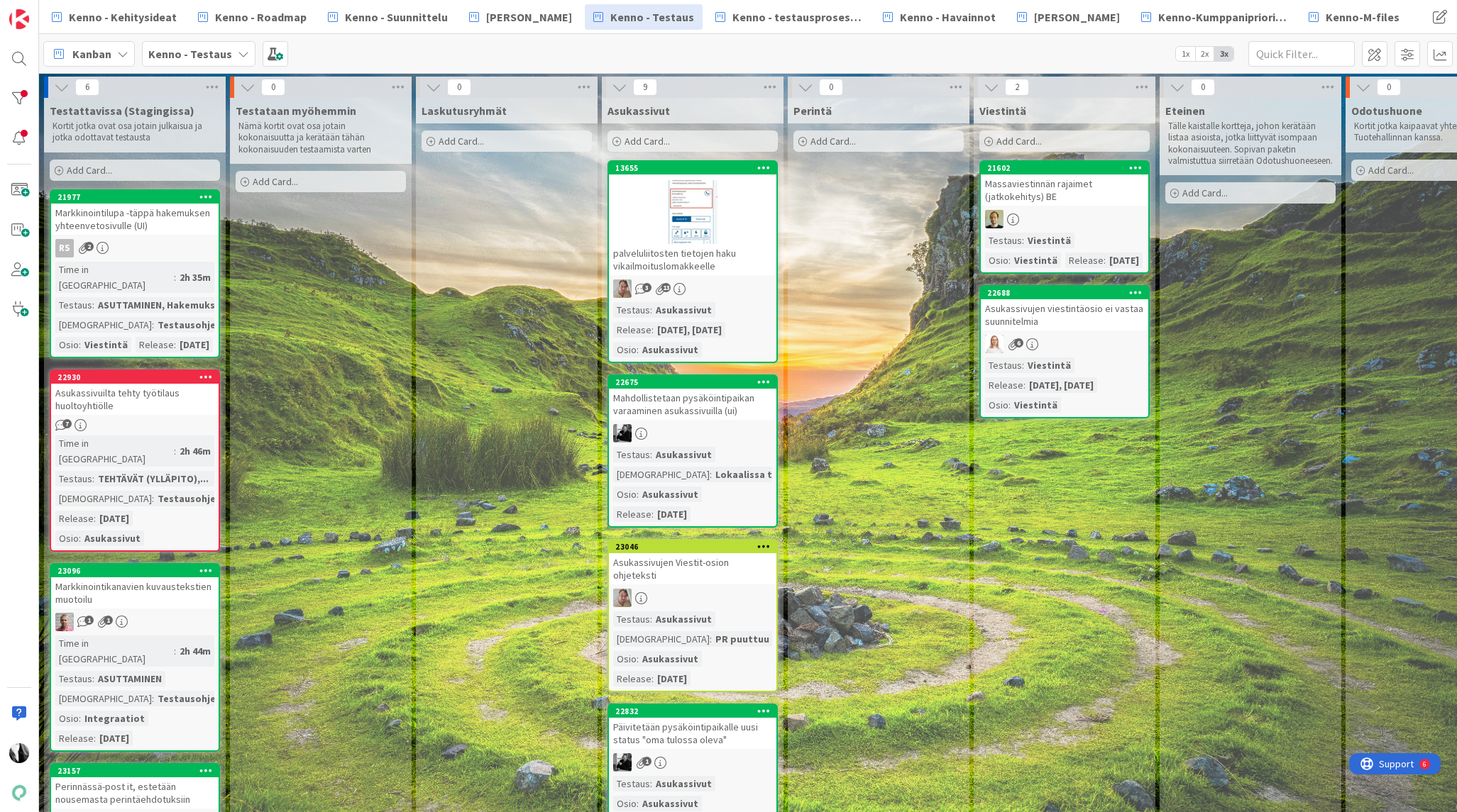
click at [138, 252] on div "RS 2" at bounding box center [135, 248] width 168 height 18
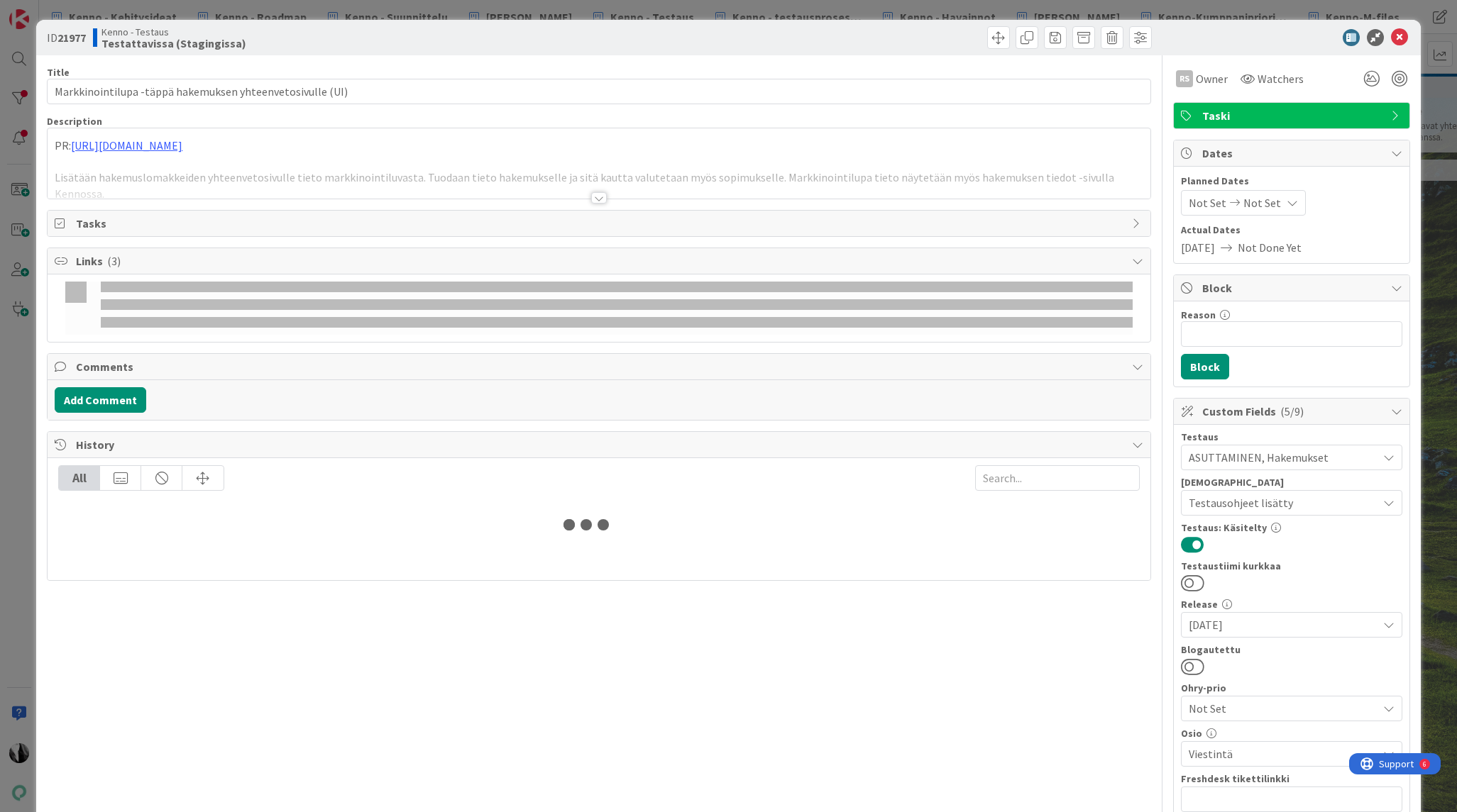
click at [98, 215] on span "Tasks" at bounding box center [600, 223] width 1048 height 17
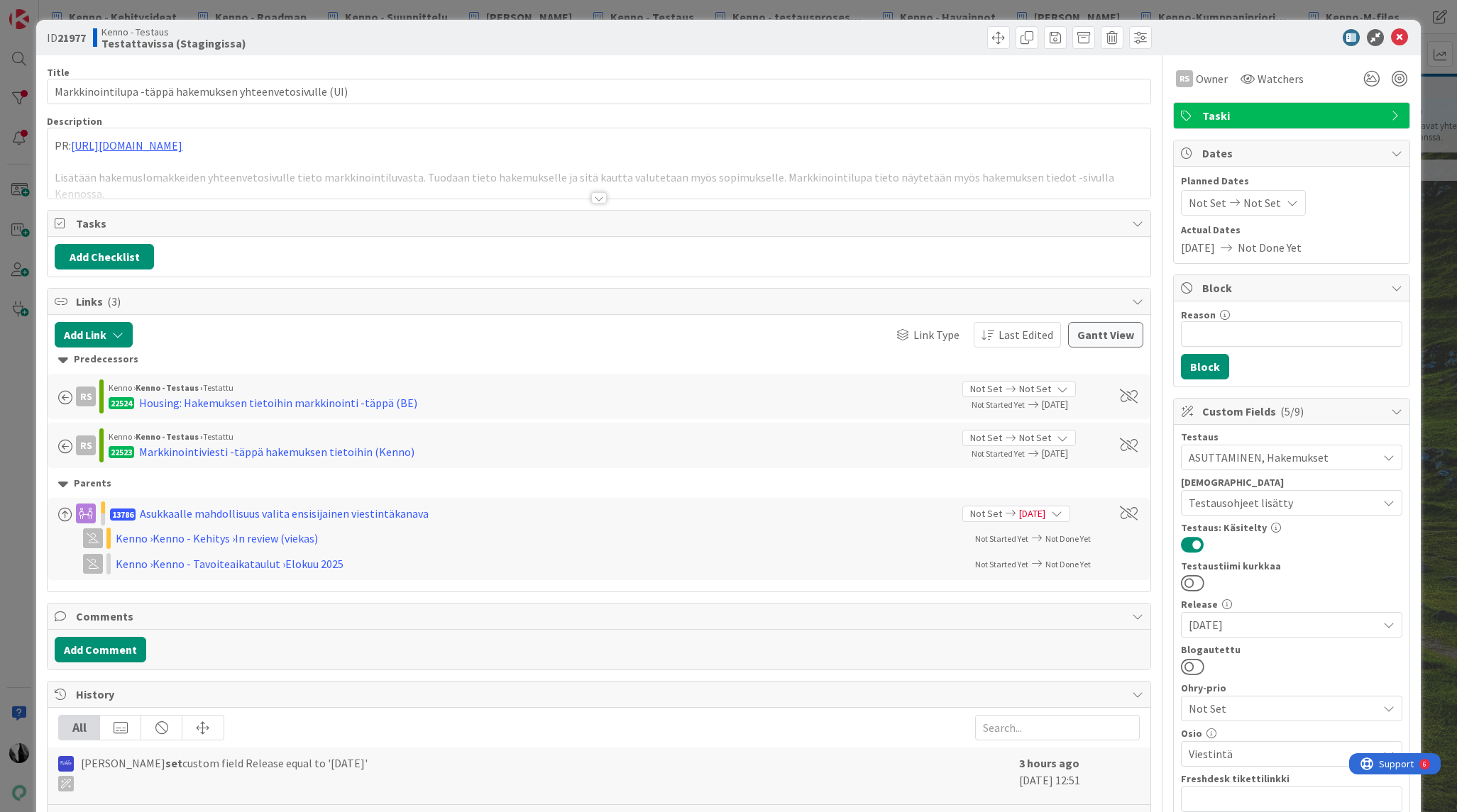
click at [74, 37] on b "21977" at bounding box center [72, 37] width 28 height 14
click at [73, 37] on b "21977" at bounding box center [72, 37] width 28 height 14
copy b "21977"
click at [598, 197] on div at bounding box center [598, 198] width 16 height 12
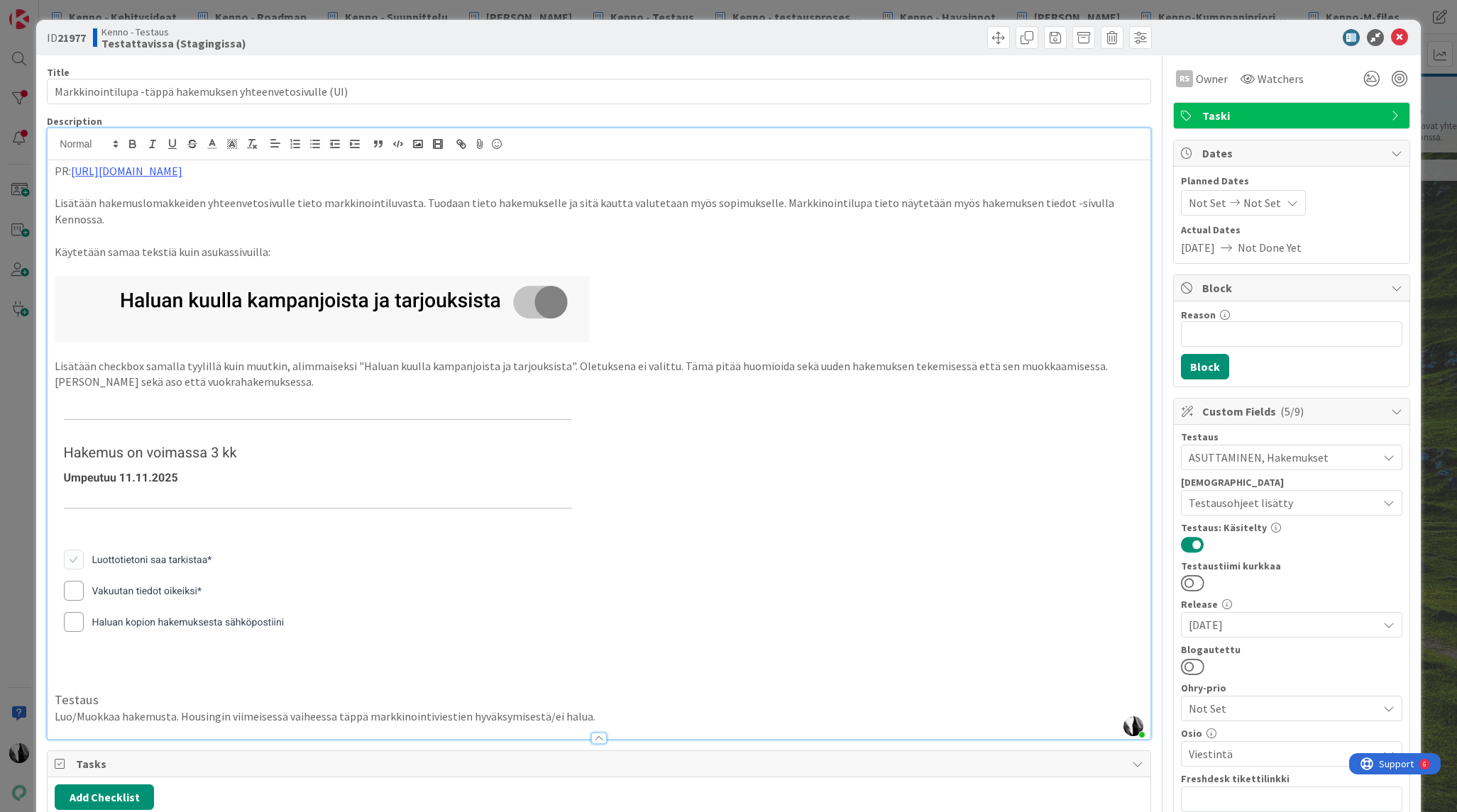
click at [311, 203] on p "Lisätään hakemuslomakkeiden yhteenvetosivulle tieto markkinointiluvasta. Tuodaa…" at bounding box center [598, 210] width 1088 height 32
drag, startPoint x: 64, startPoint y: 235, endPoint x: 230, endPoint y: 236, distance: 166.0
click at [230, 244] on p "Käytetään samaa tekstiä kuin asukassivuilla:" at bounding box center [598, 253] width 1088 height 17
drag, startPoint x: 93, startPoint y: 204, endPoint x: 505, endPoint y: 199, distance: 412.0
click at [475, 200] on p "Lisätään hakemuslomakkeiden yhteenvetosivulle tieto markkinointiluvasta. Tuodaa…" at bounding box center [598, 210] width 1088 height 32
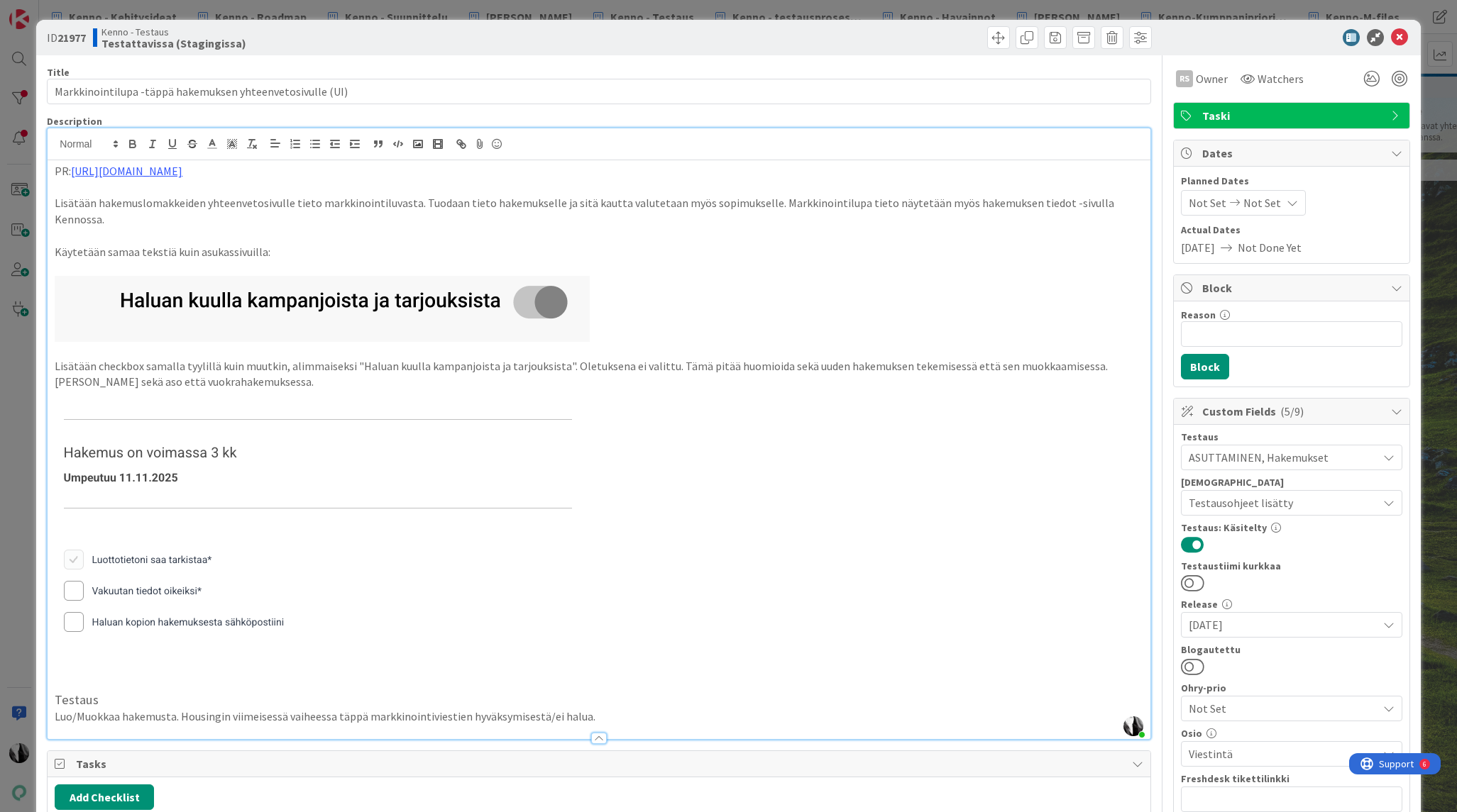
click at [505, 199] on p "Lisätään hakemuslomakkeiden yhteenvetosivulle tieto markkinointiluvasta. Tuodaa…" at bounding box center [598, 210] width 1088 height 32
drag, startPoint x: 415, startPoint y: 201, endPoint x: 759, endPoint y: 200, distance: 344.0
click at [759, 200] on p "Lisätään hakemuslomakkeiden yhteenvetosivulle tieto markkinointiluvasta. Tuodaa…" at bounding box center [598, 210] width 1088 height 32
click at [1397, 38] on icon at bounding box center [1399, 37] width 17 height 17
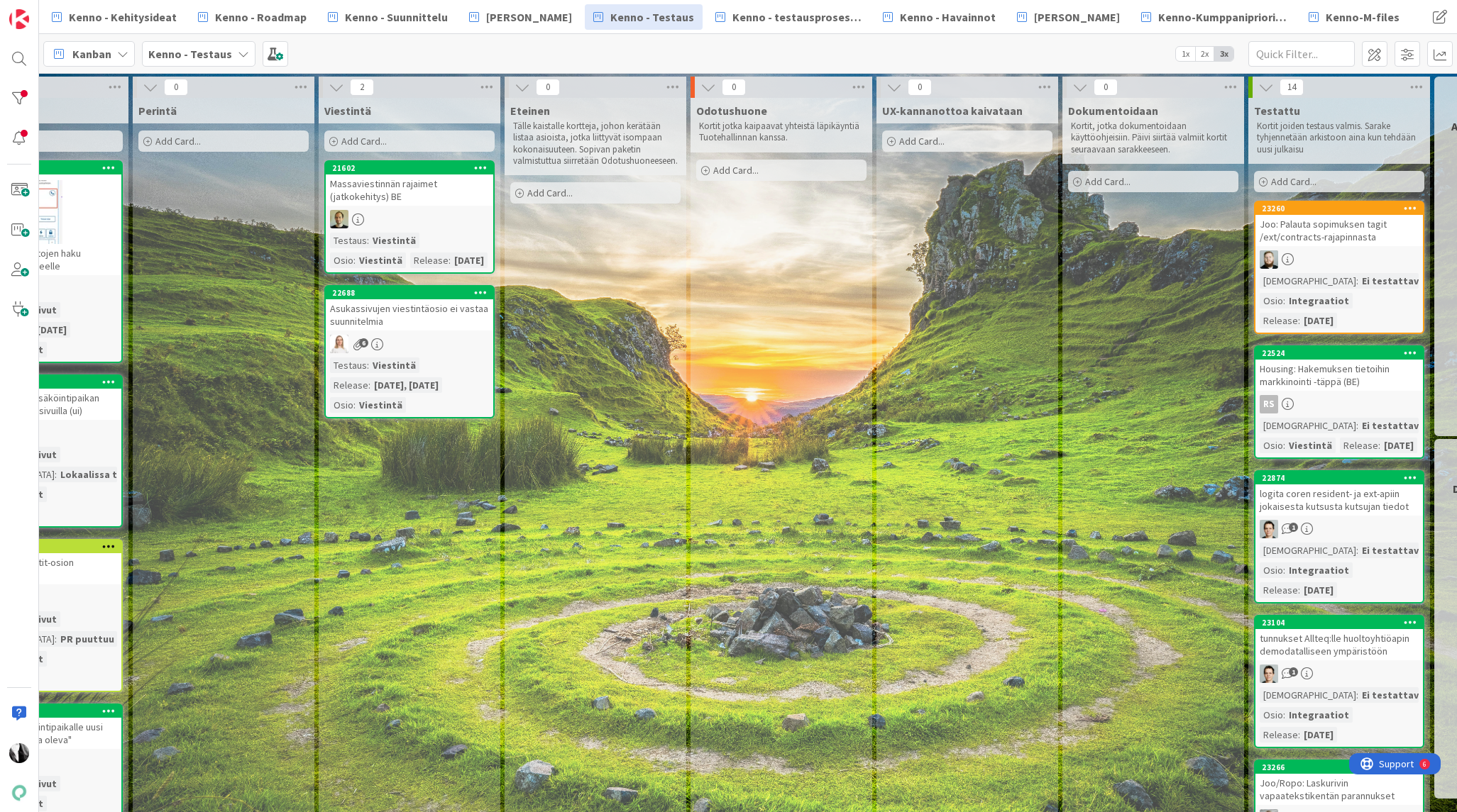
scroll to position [0, 708]
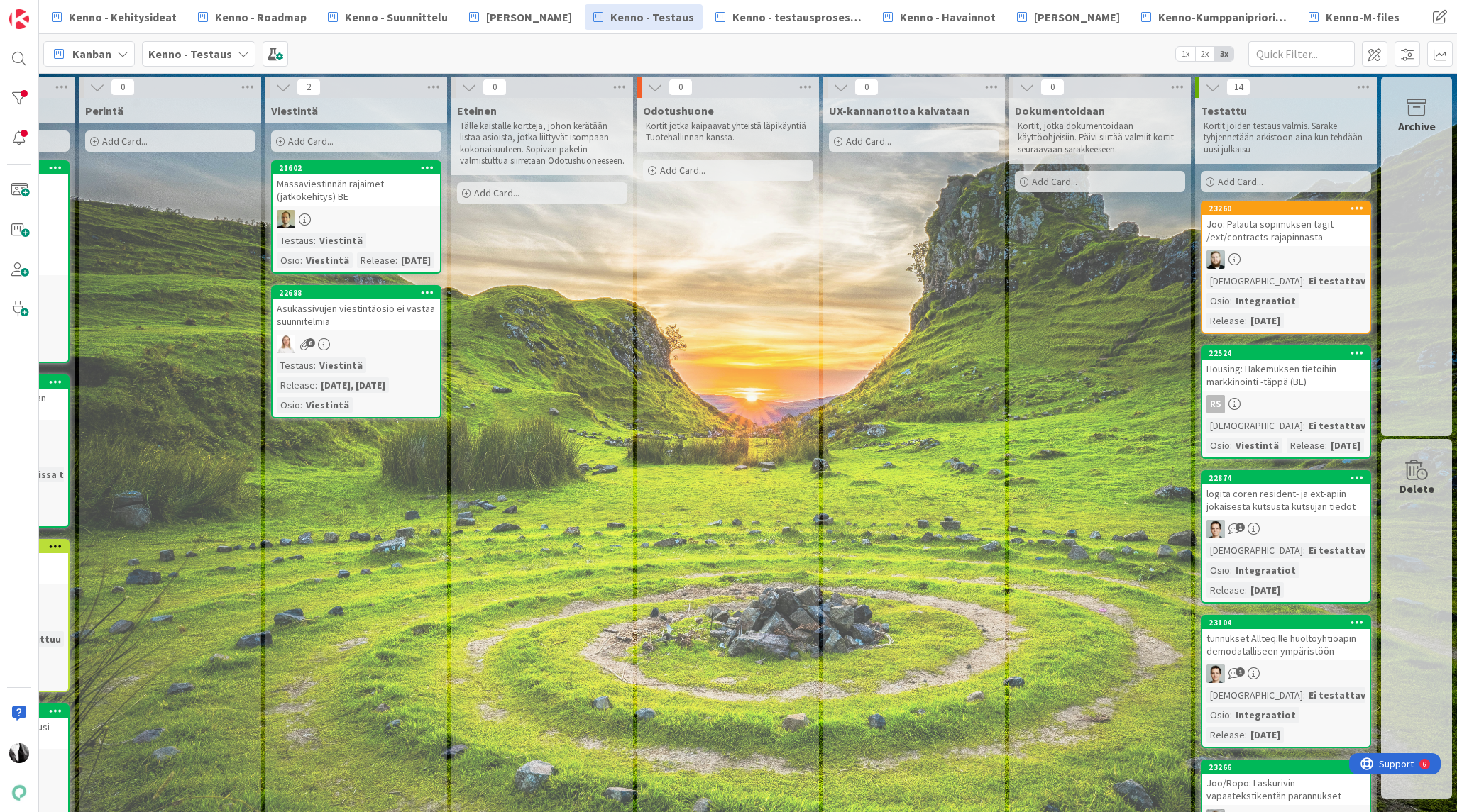
click at [1285, 376] on div "Housing: Hakemuksen tietoihin markkinointi -täppä (BE)" at bounding box center [1285, 375] width 168 height 31
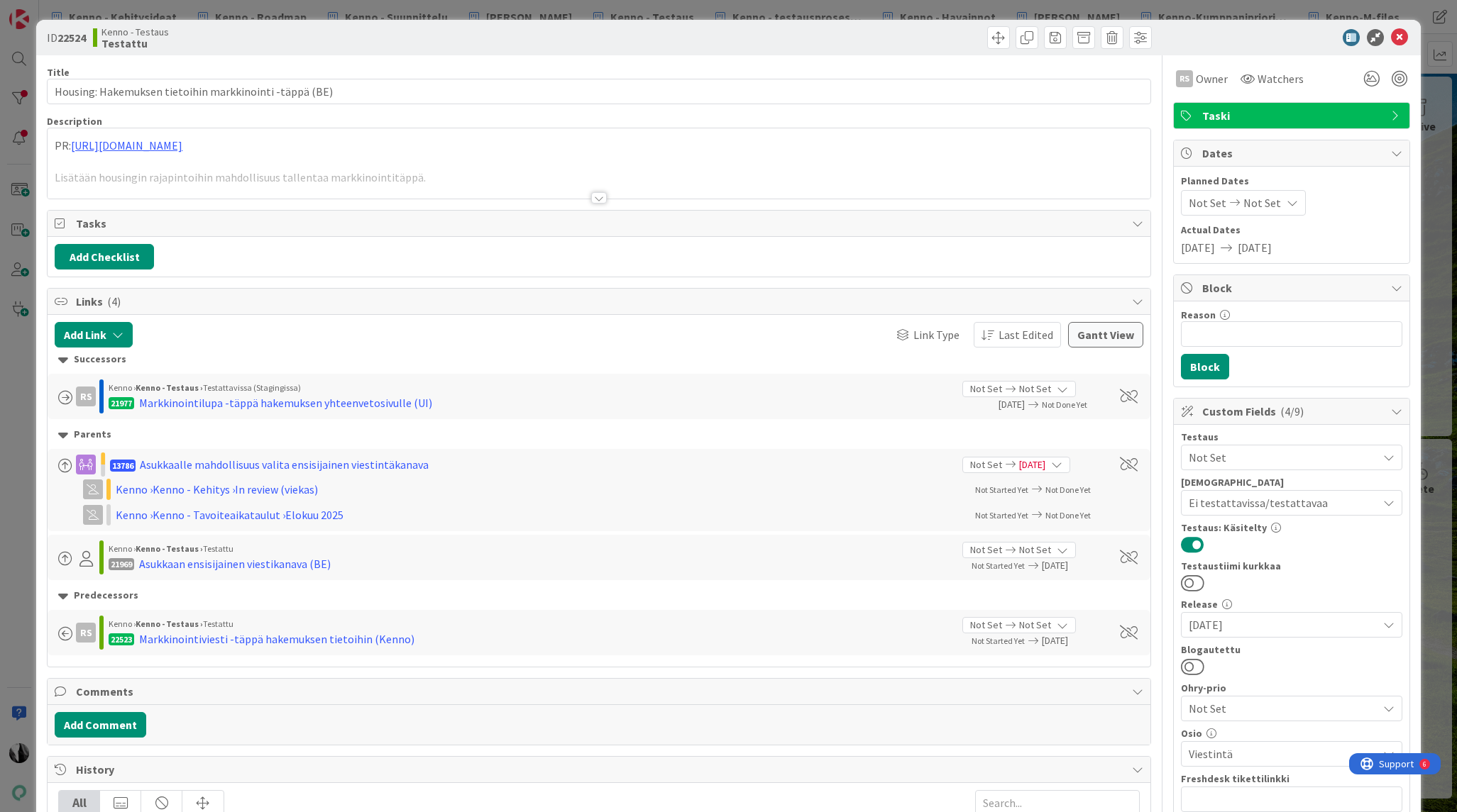
click at [598, 200] on div at bounding box center [598, 198] width 16 height 12
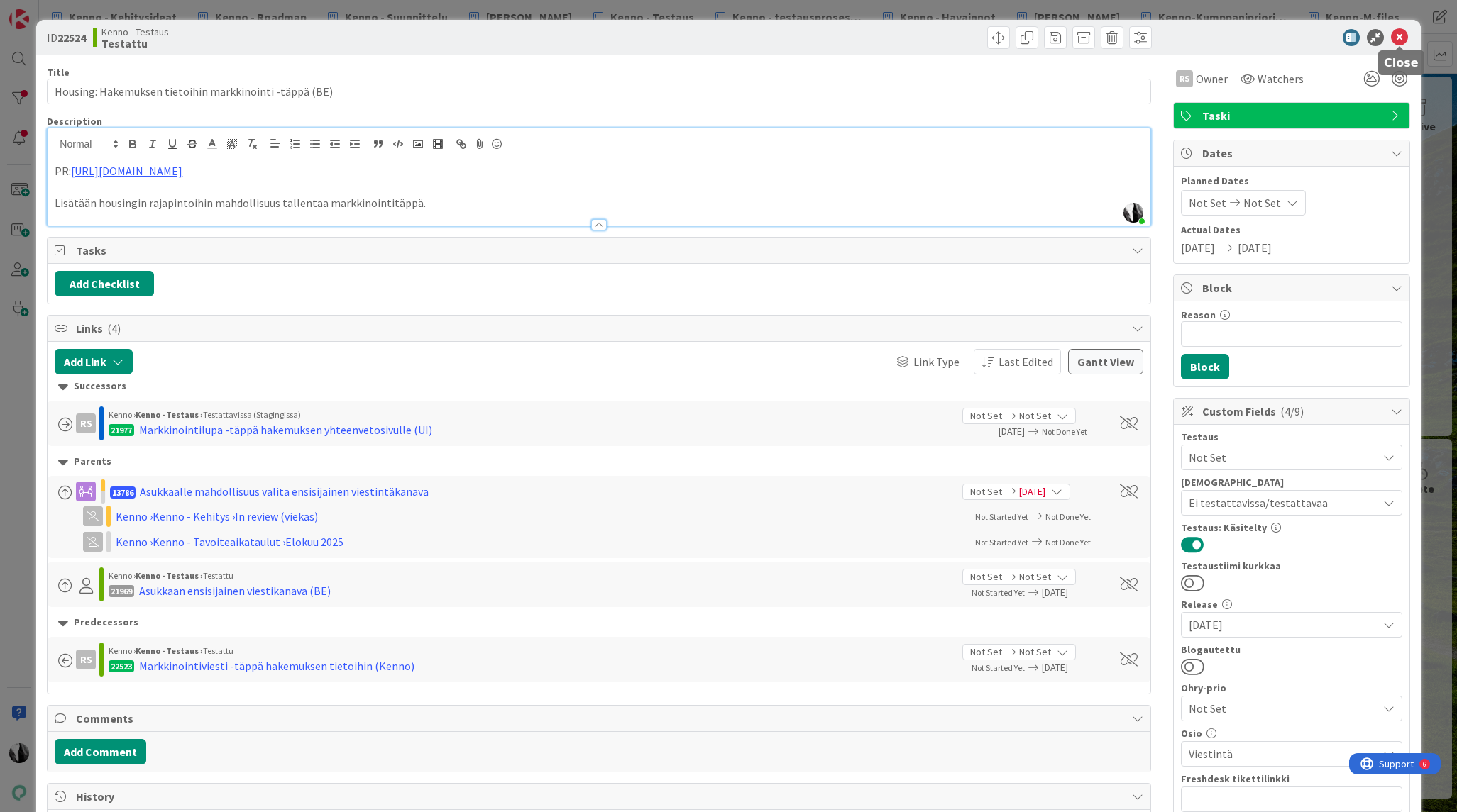
click at [1400, 38] on icon at bounding box center [1399, 37] width 17 height 17
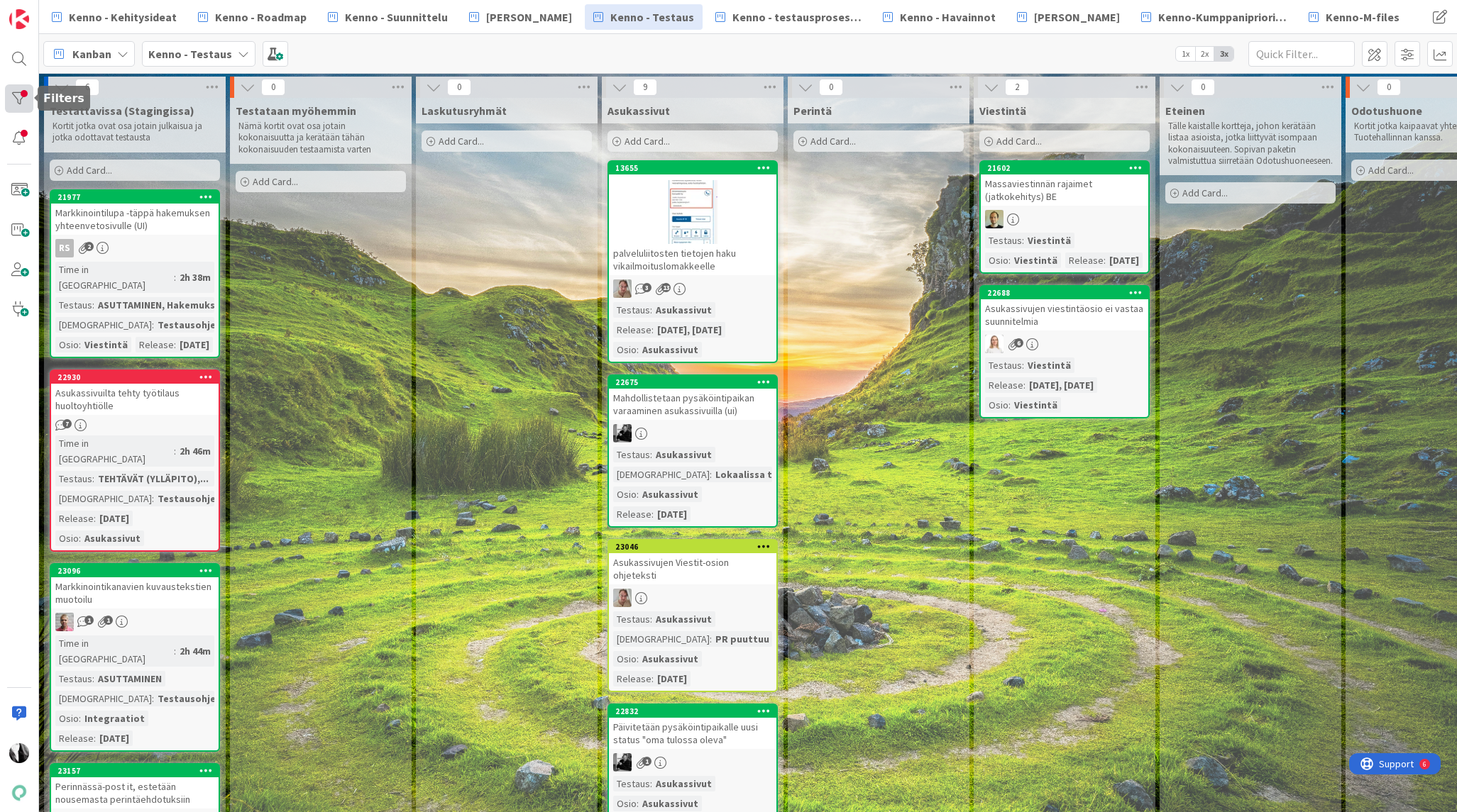
click at [16, 95] on div at bounding box center [19, 98] width 28 height 28
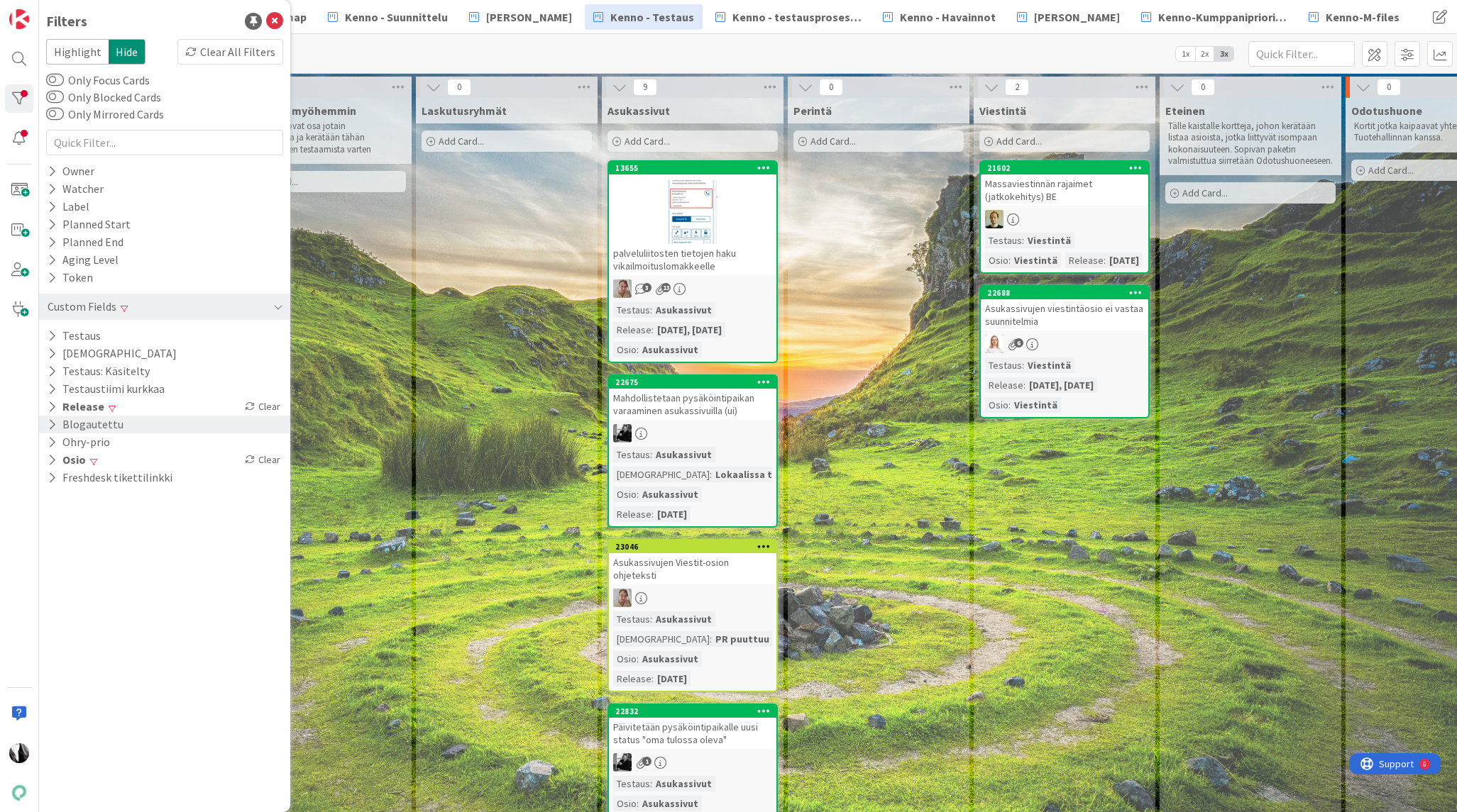
click at [127, 426] on div "Blogautettu" at bounding box center [164, 424] width 251 height 17
